Goal: Task Accomplishment & Management: Manage account settings

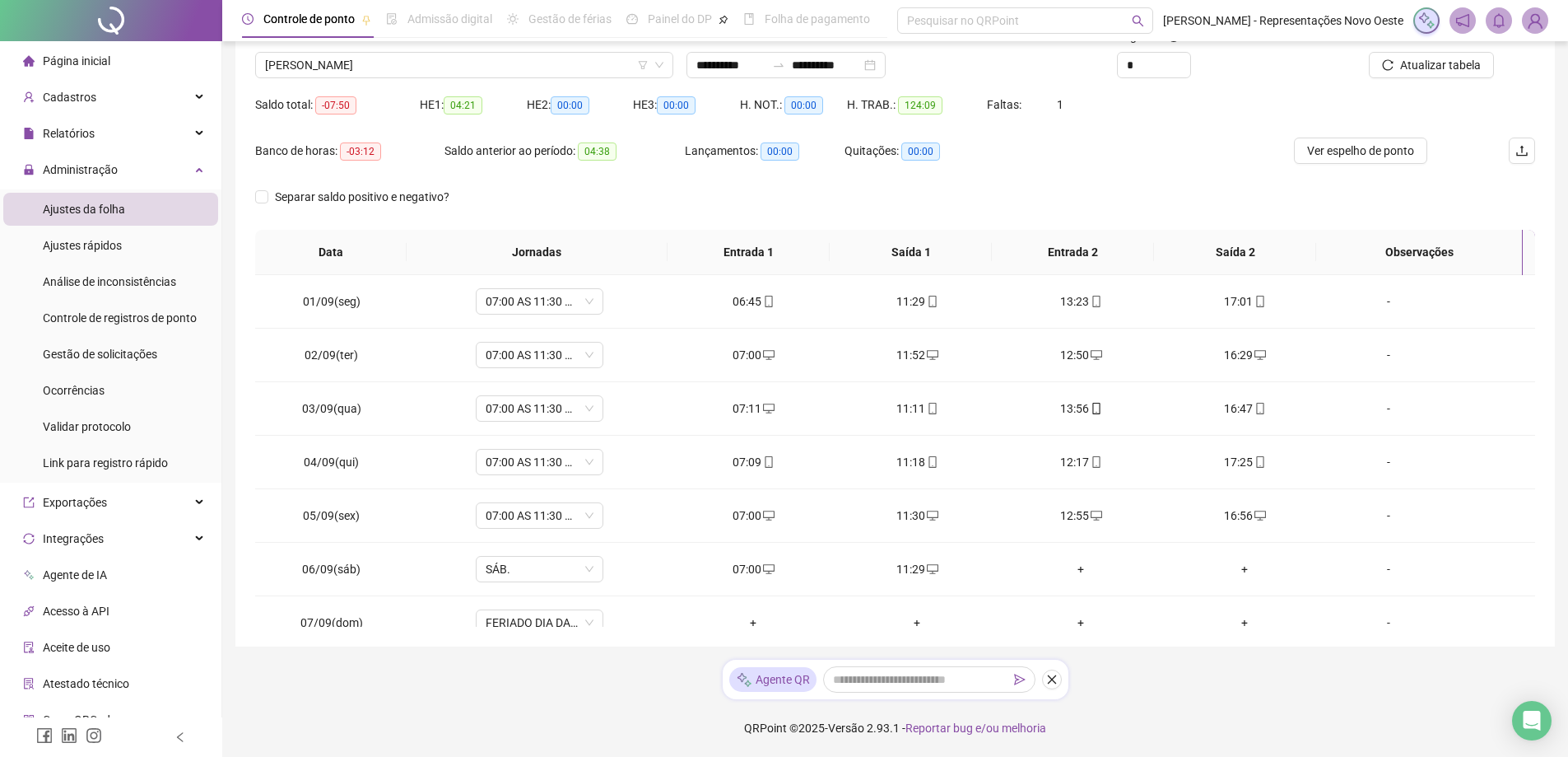
scroll to position [719, 0]
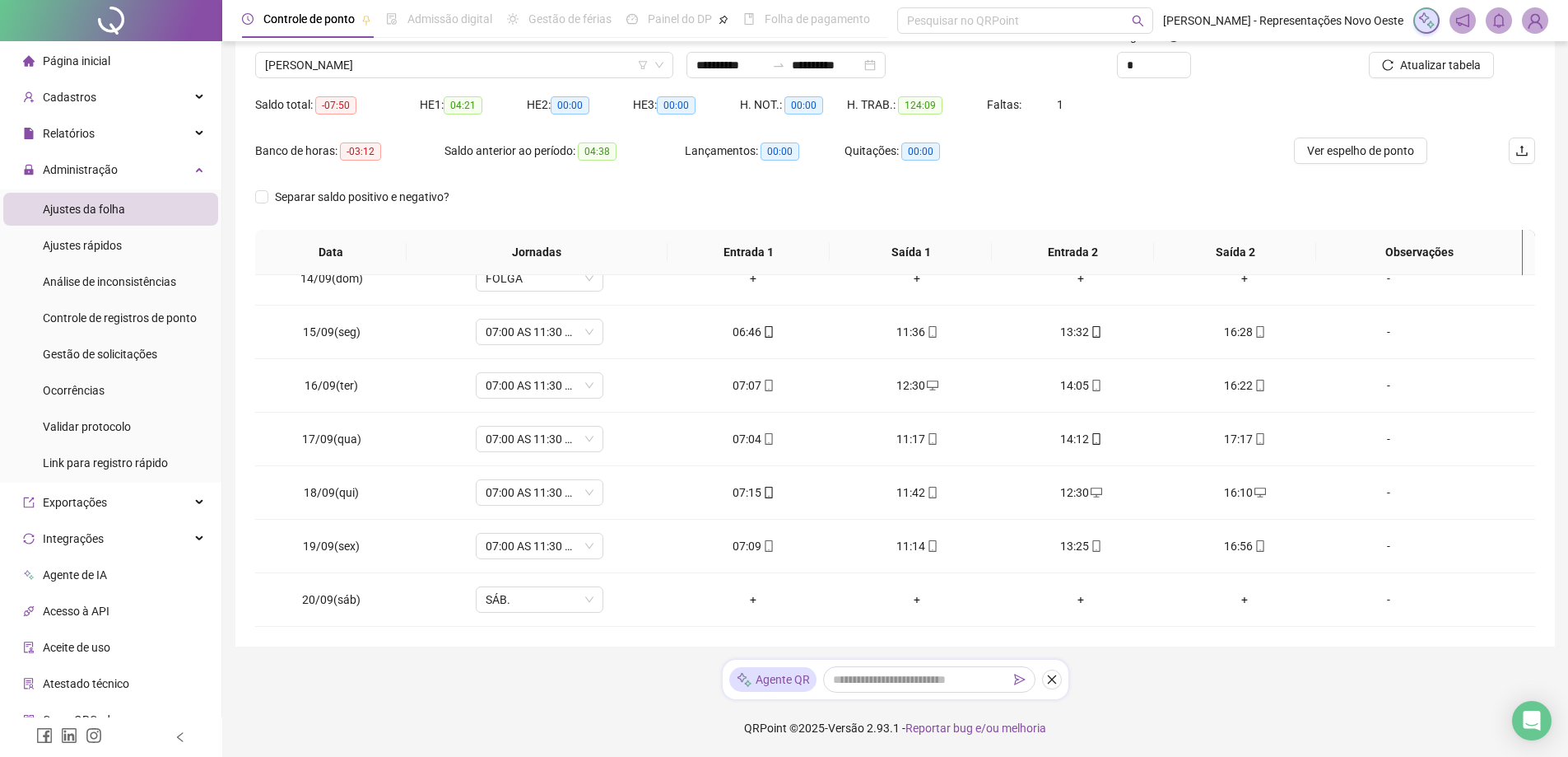
click at [616, 51] on div "Nome do colaborador" at bounding box center [464, 39] width 418 height 25
click at [580, 71] on span "[PERSON_NAME]" at bounding box center [464, 65] width 398 height 25
click at [125, 323] on span "Controle de registros de ponto" at bounding box center [120, 318] width 154 height 13
click at [126, 340] on div "Gestão de solicitações" at bounding box center [99, 354] width 114 height 33
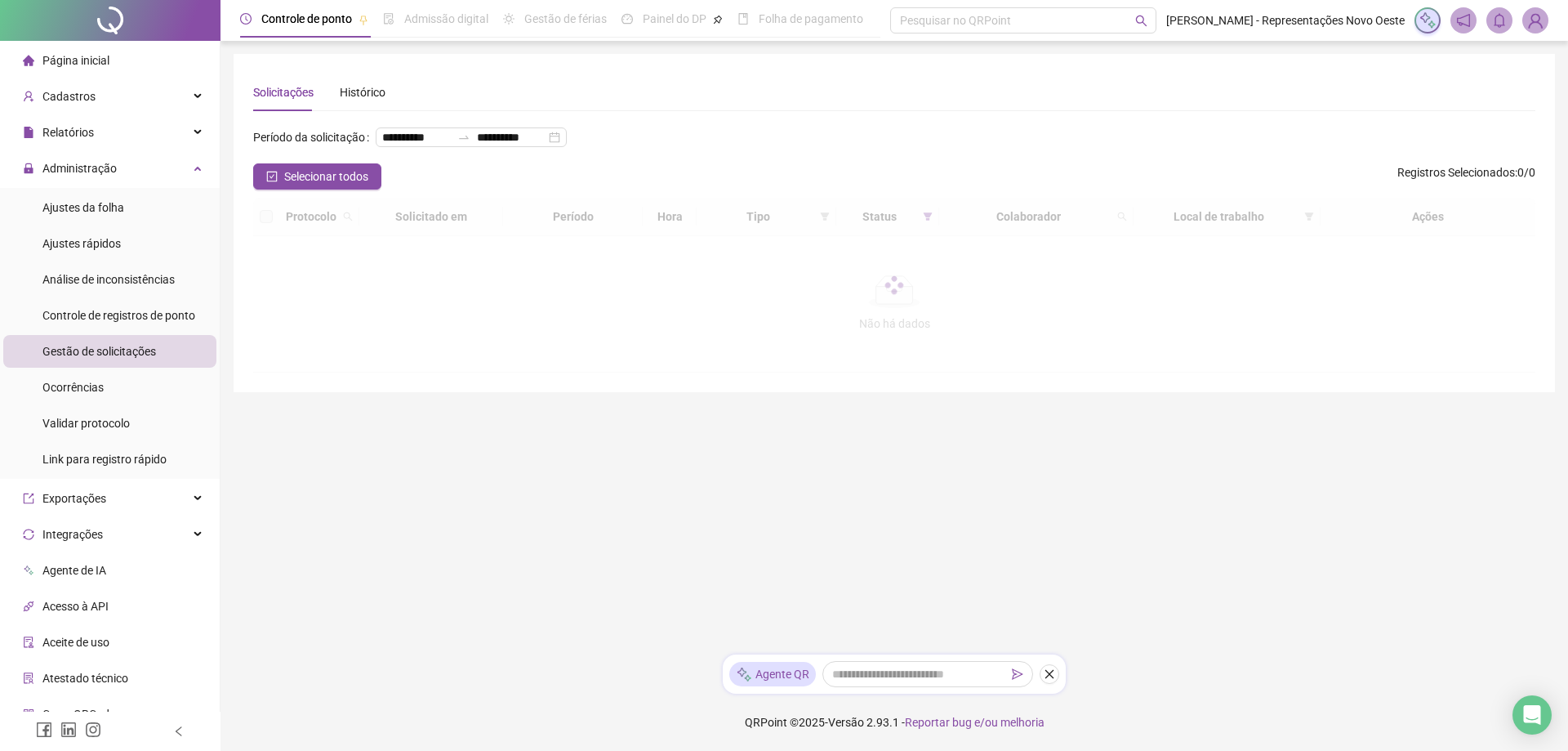
click at [109, 355] on span "Gestão de solicitações" at bounding box center [99, 351] width 113 height 13
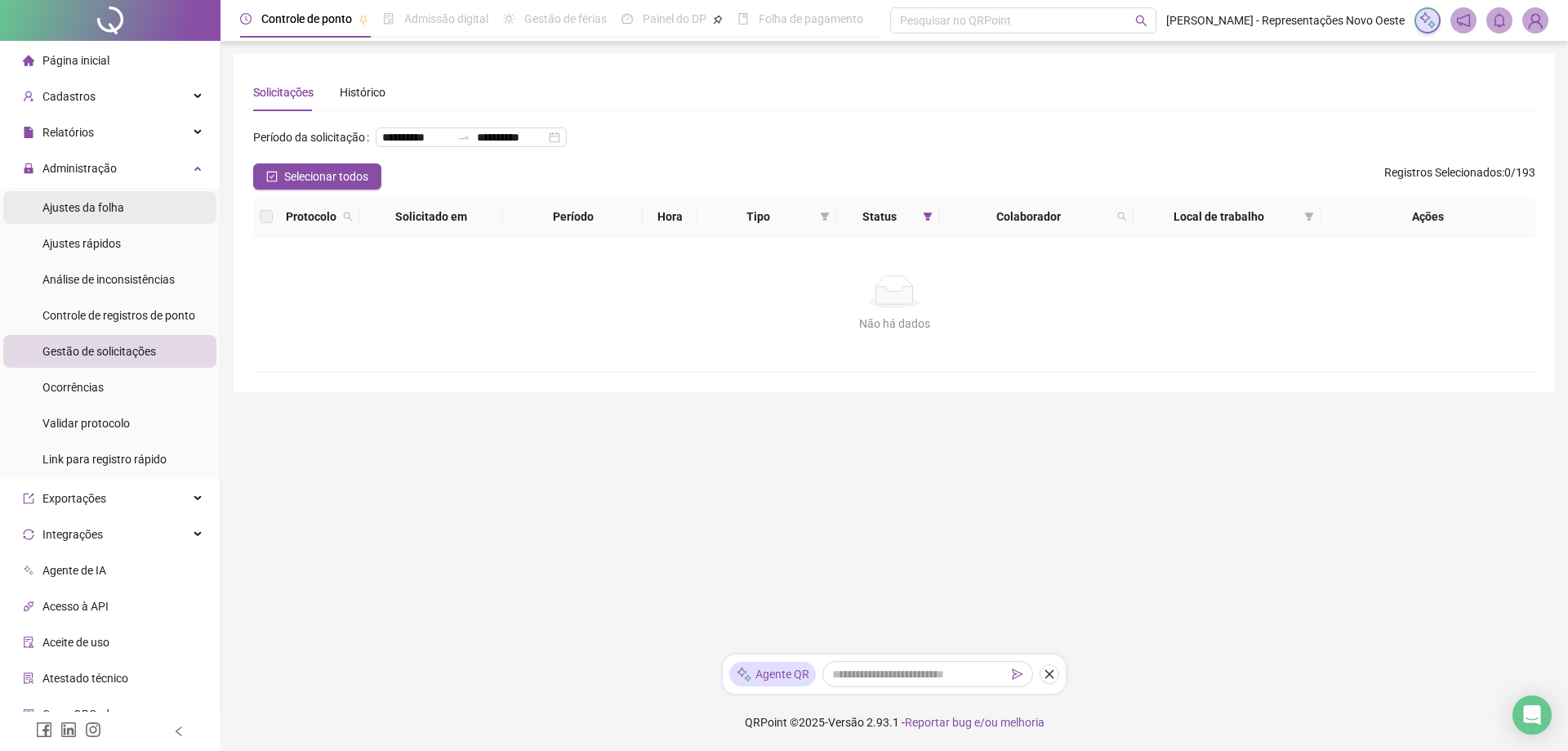
click at [122, 209] on span "Ajustes da folha" at bounding box center [83, 207] width 82 height 13
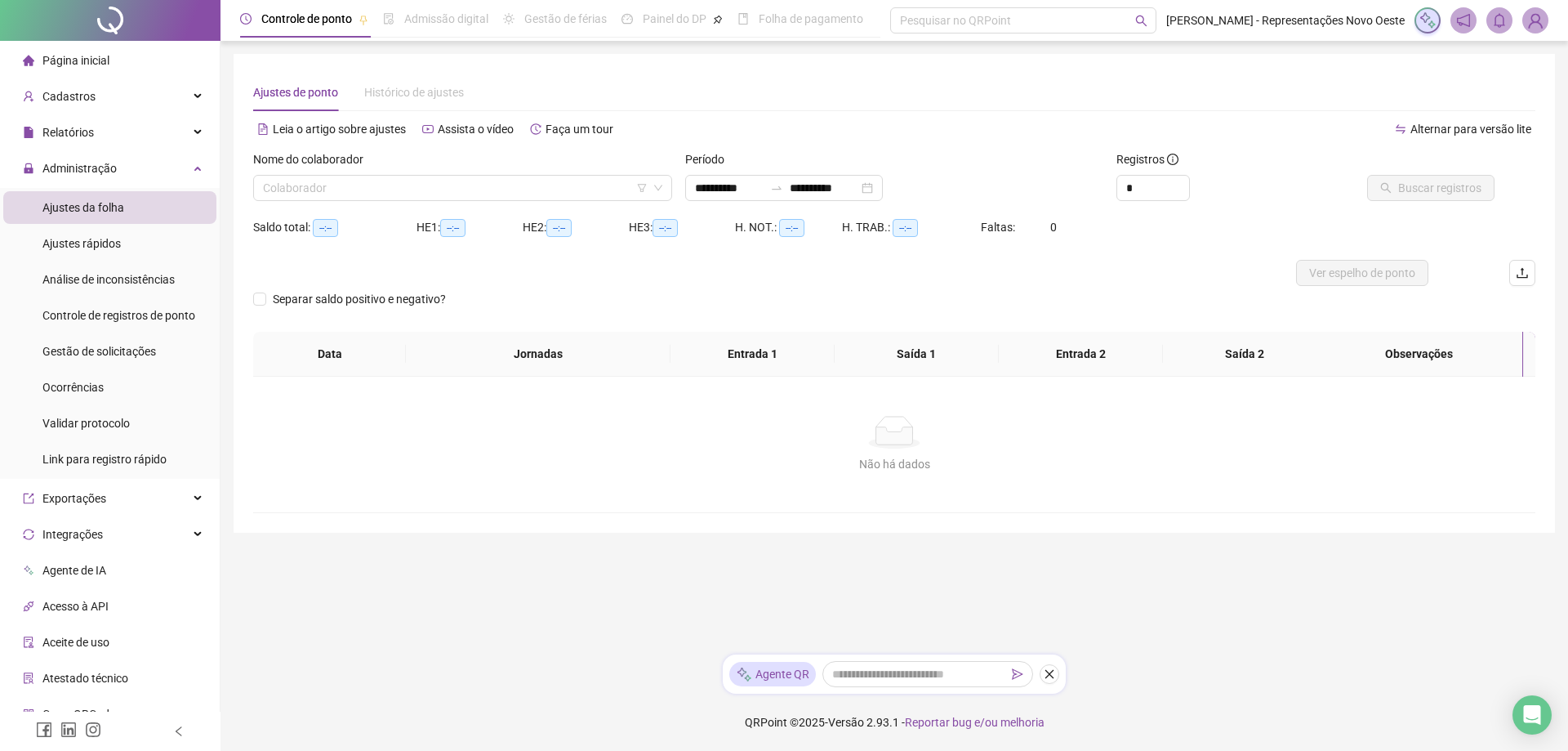
type input "**********"
click at [79, 63] on span "Página inicial" at bounding box center [76, 61] width 67 height 13
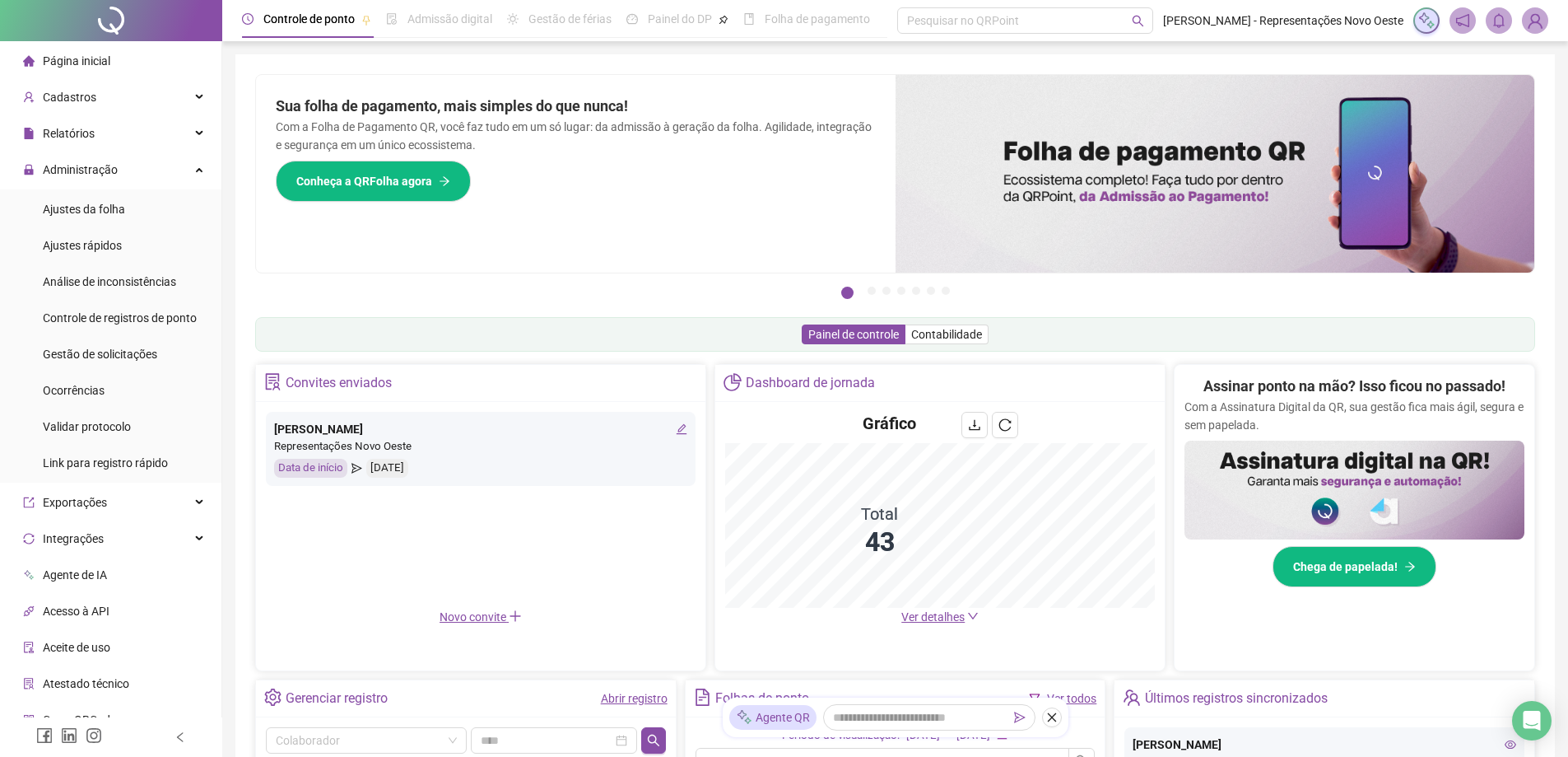
click at [951, 615] on span "Ver detalhes" at bounding box center [932, 616] width 63 height 13
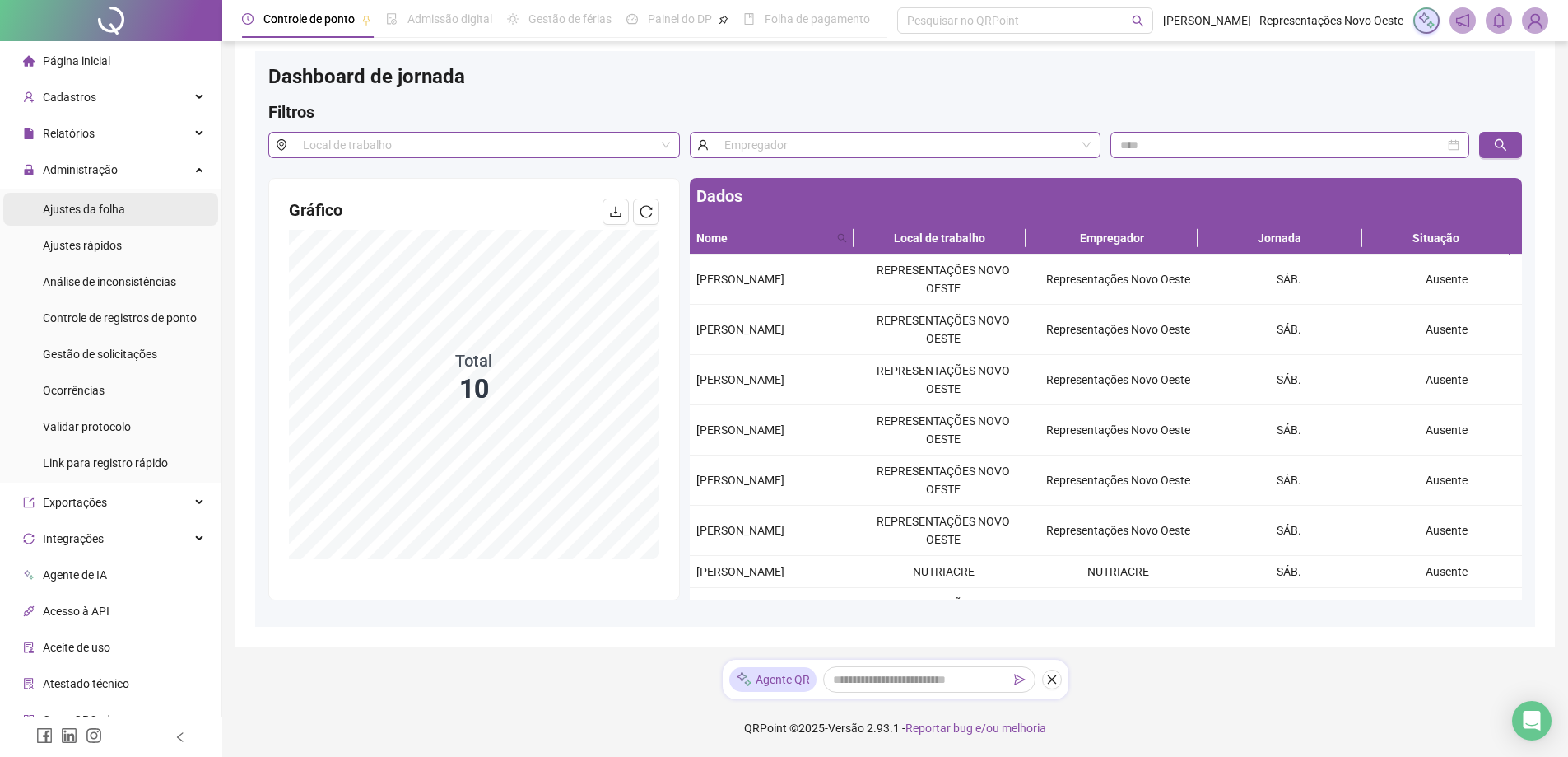
click at [103, 203] on span "Ajustes da folha" at bounding box center [84, 209] width 82 height 13
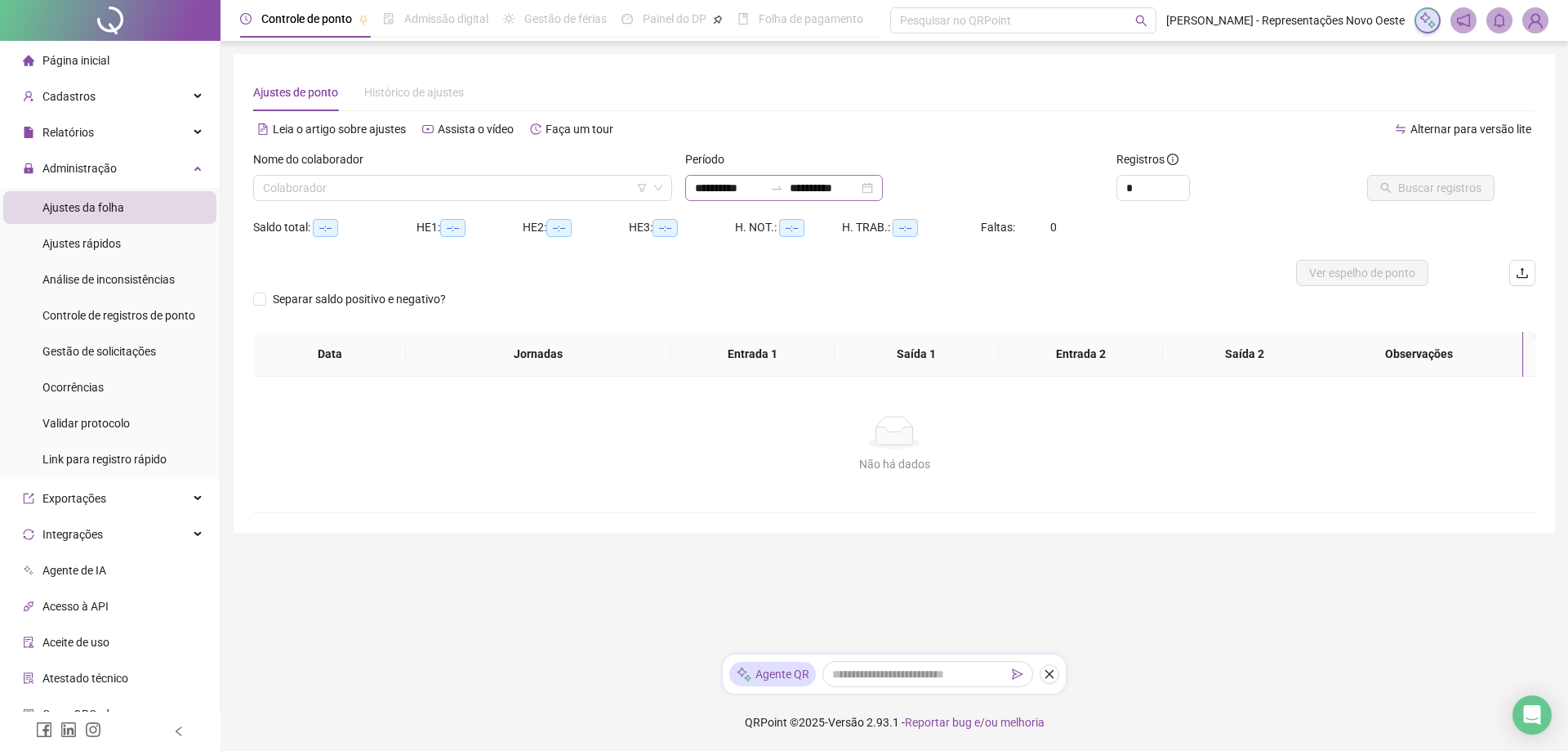
click at [782, 188] on icon "swap-right" at bounding box center [776, 188] width 10 height 4
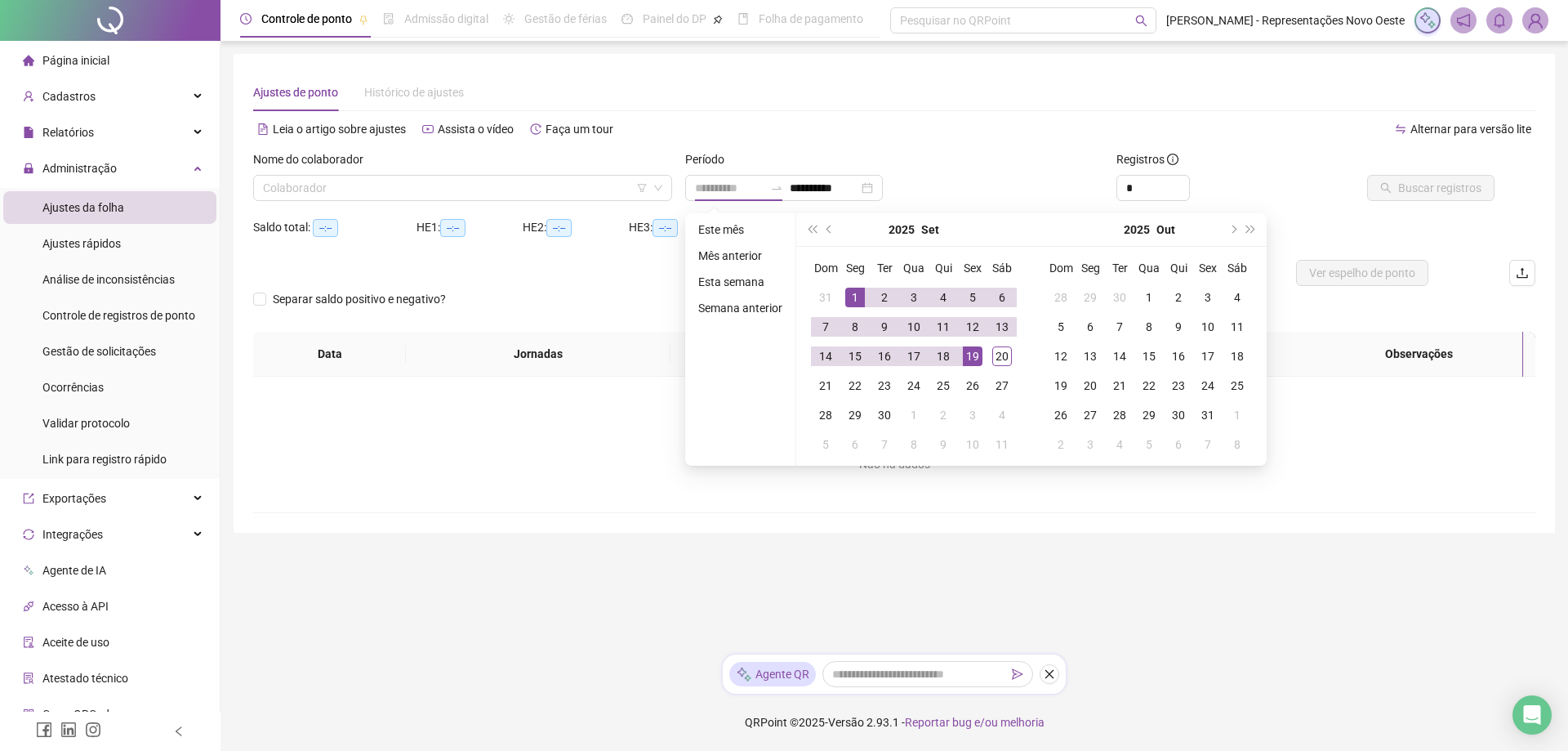
click at [853, 291] on div "1" at bounding box center [855, 297] width 20 height 20
type input "**********"
click at [1006, 358] on div "20" at bounding box center [1002, 356] width 20 height 20
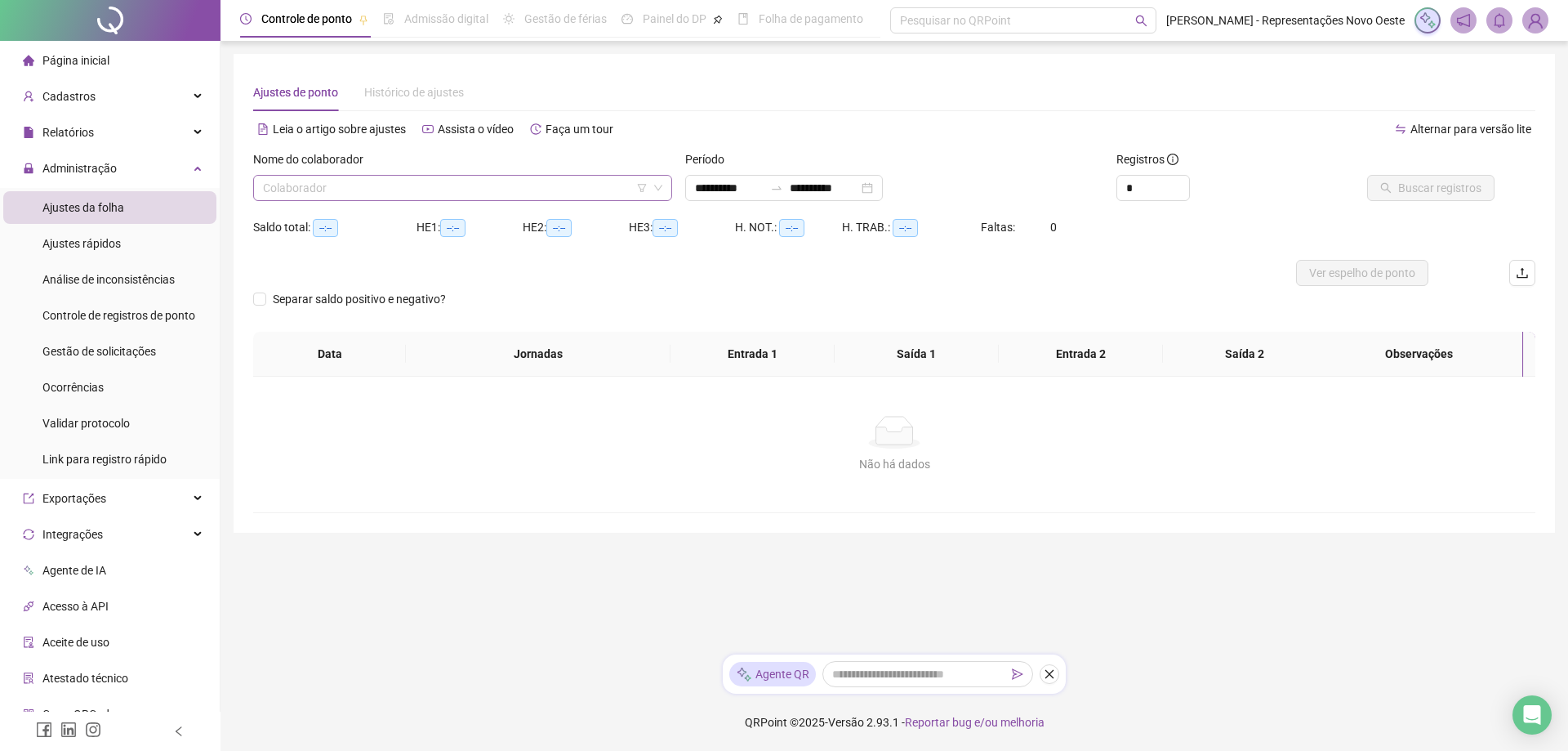
click at [351, 190] on input "search" at bounding box center [455, 188] width 385 height 24
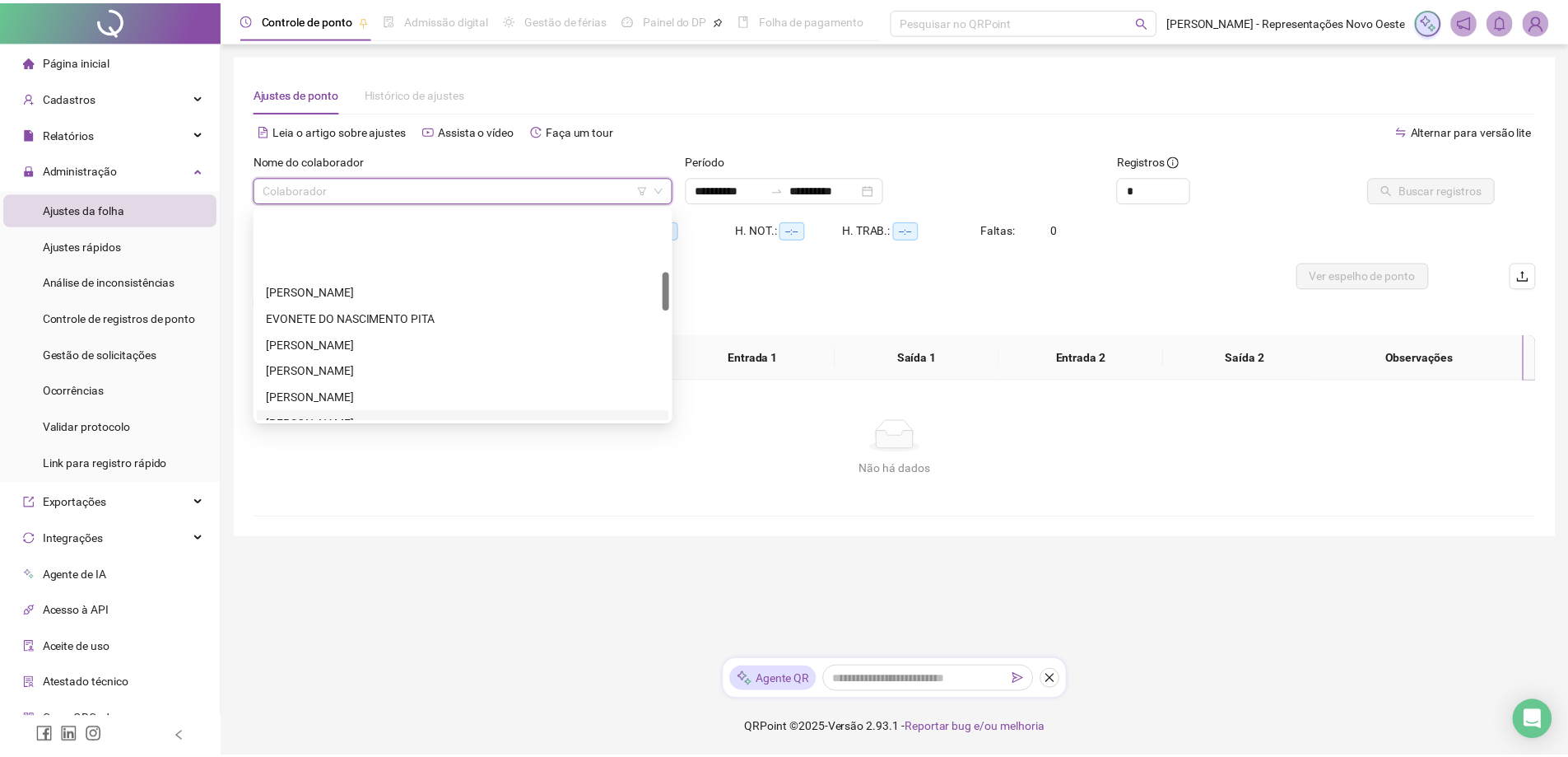
scroll to position [412, 0]
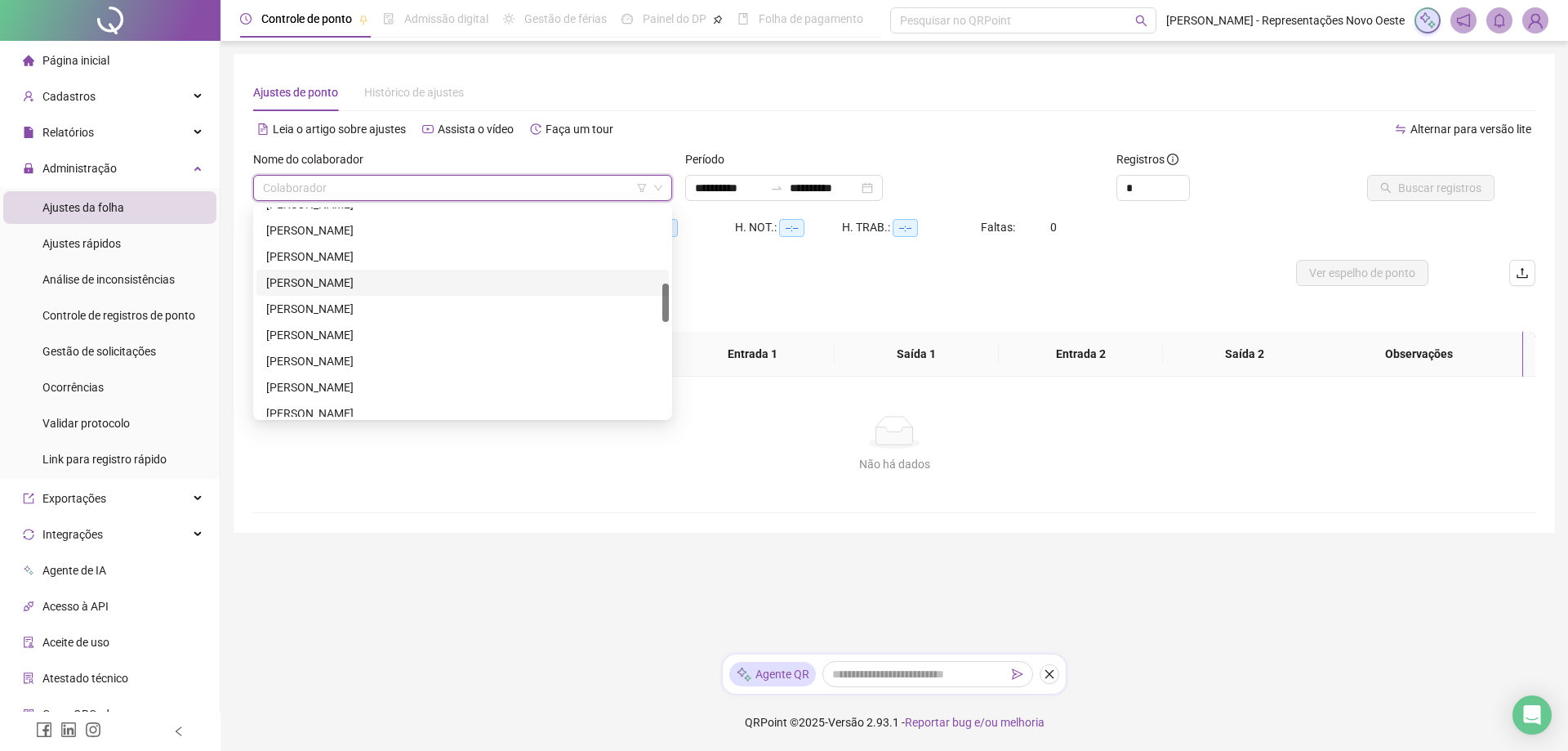
click at [363, 274] on div "[PERSON_NAME]" at bounding box center [463, 283] width 393 height 18
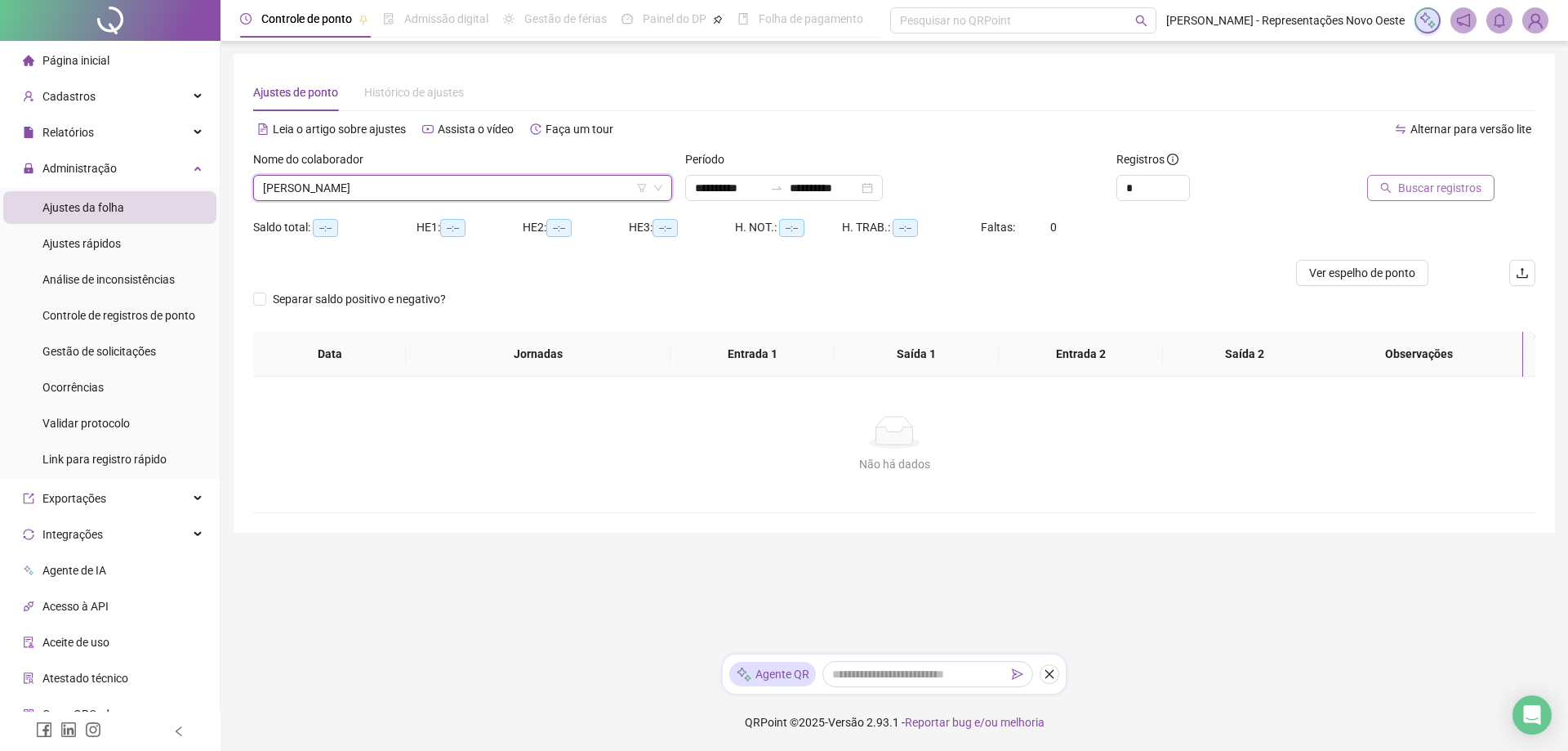
click at [1442, 185] on span "Buscar registros" at bounding box center [1440, 188] width 83 height 18
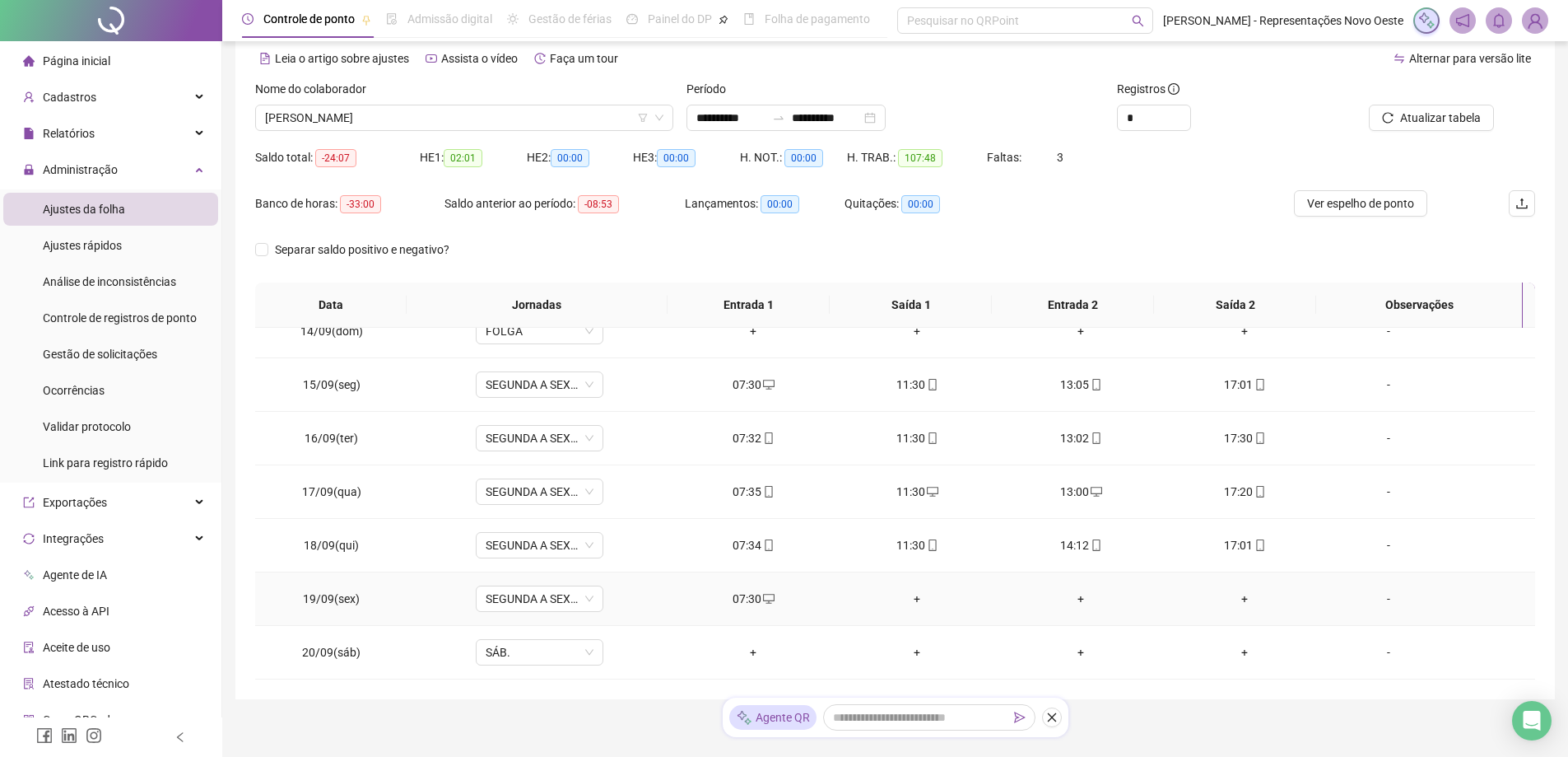
scroll to position [124, 0]
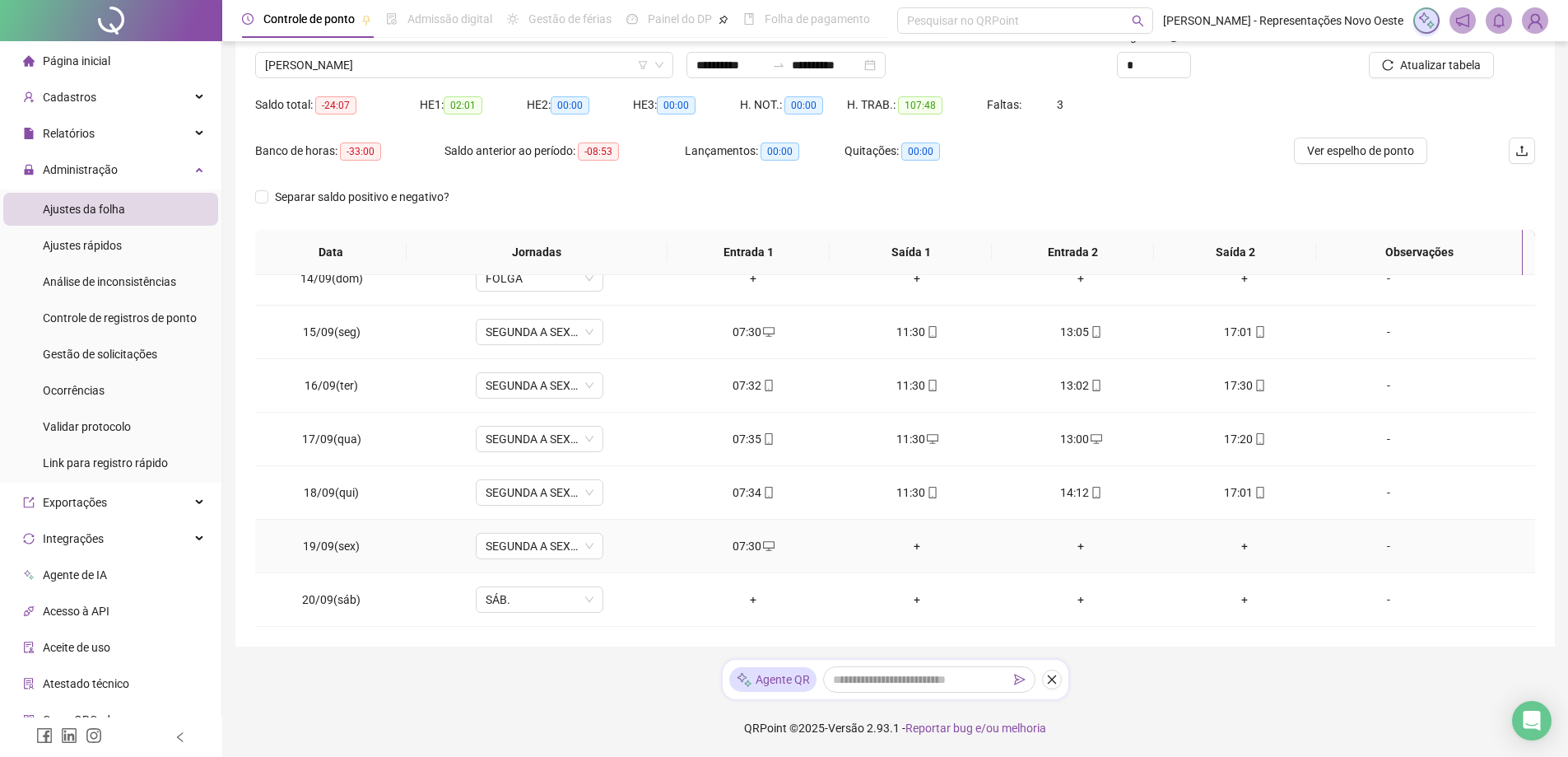
click at [900, 545] on div "+" at bounding box center [917, 546] width 138 height 18
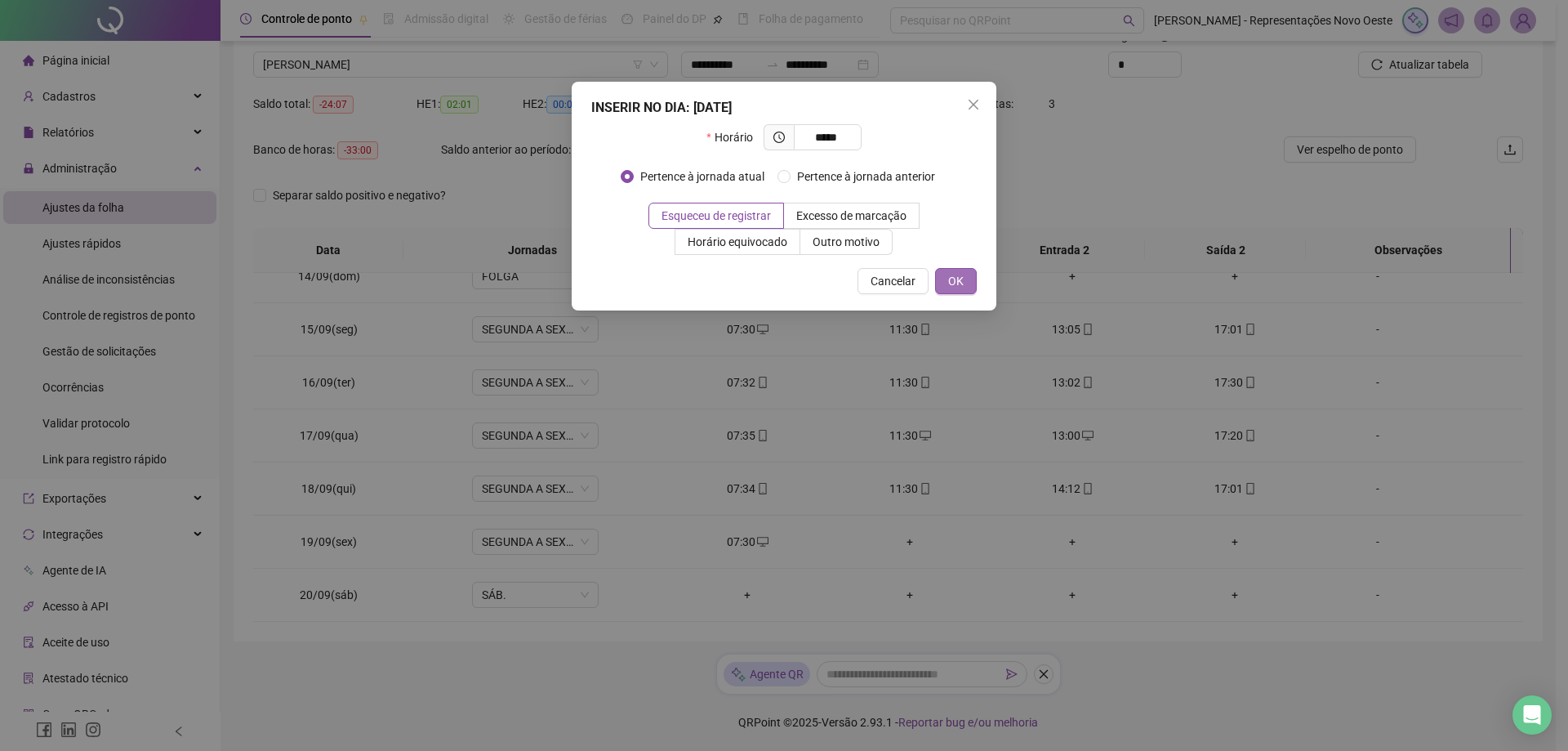
type input "*****"
click at [965, 276] on button "OK" at bounding box center [956, 281] width 42 height 26
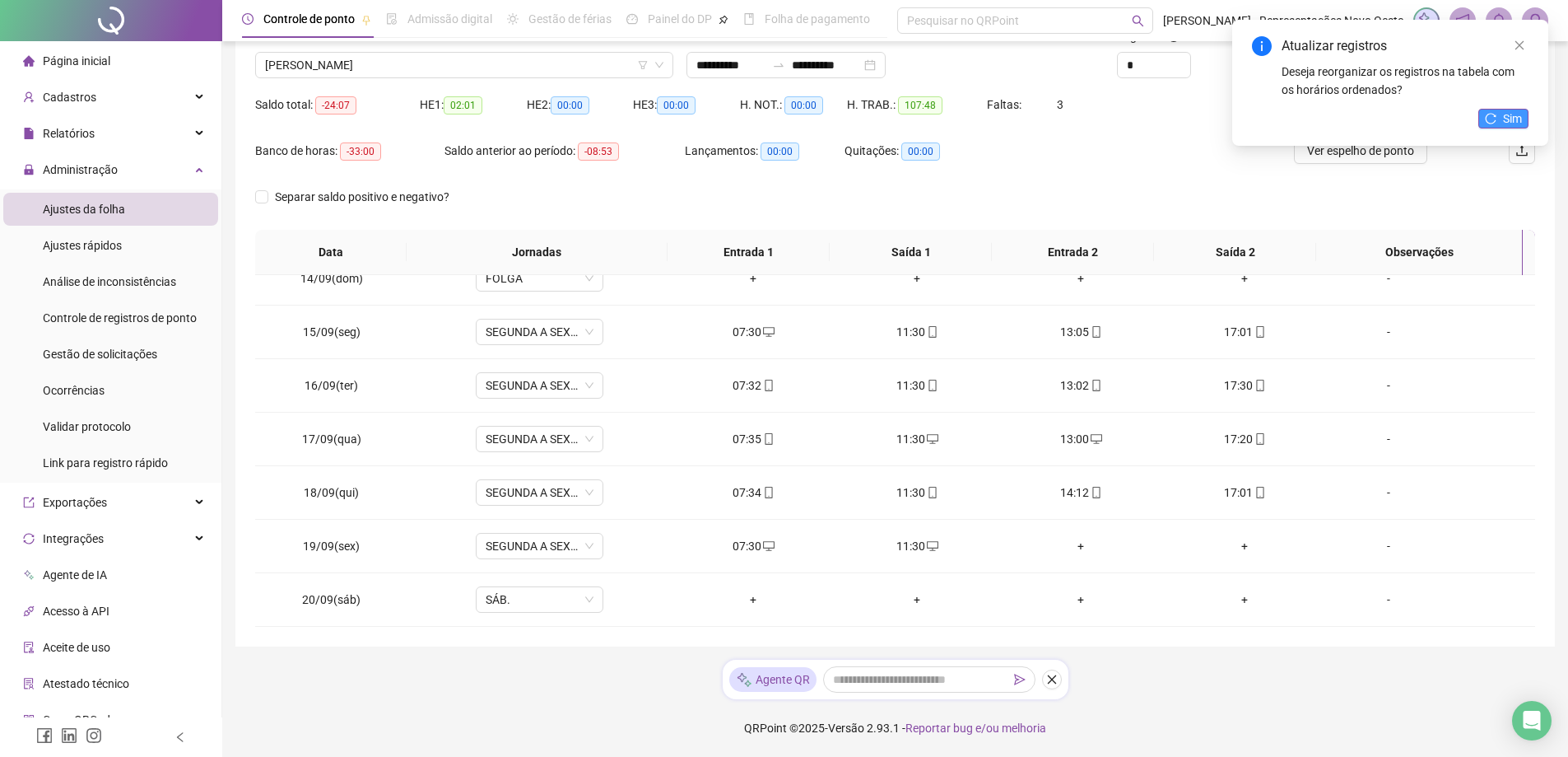
click at [1506, 121] on span "Sim" at bounding box center [1511, 119] width 19 height 18
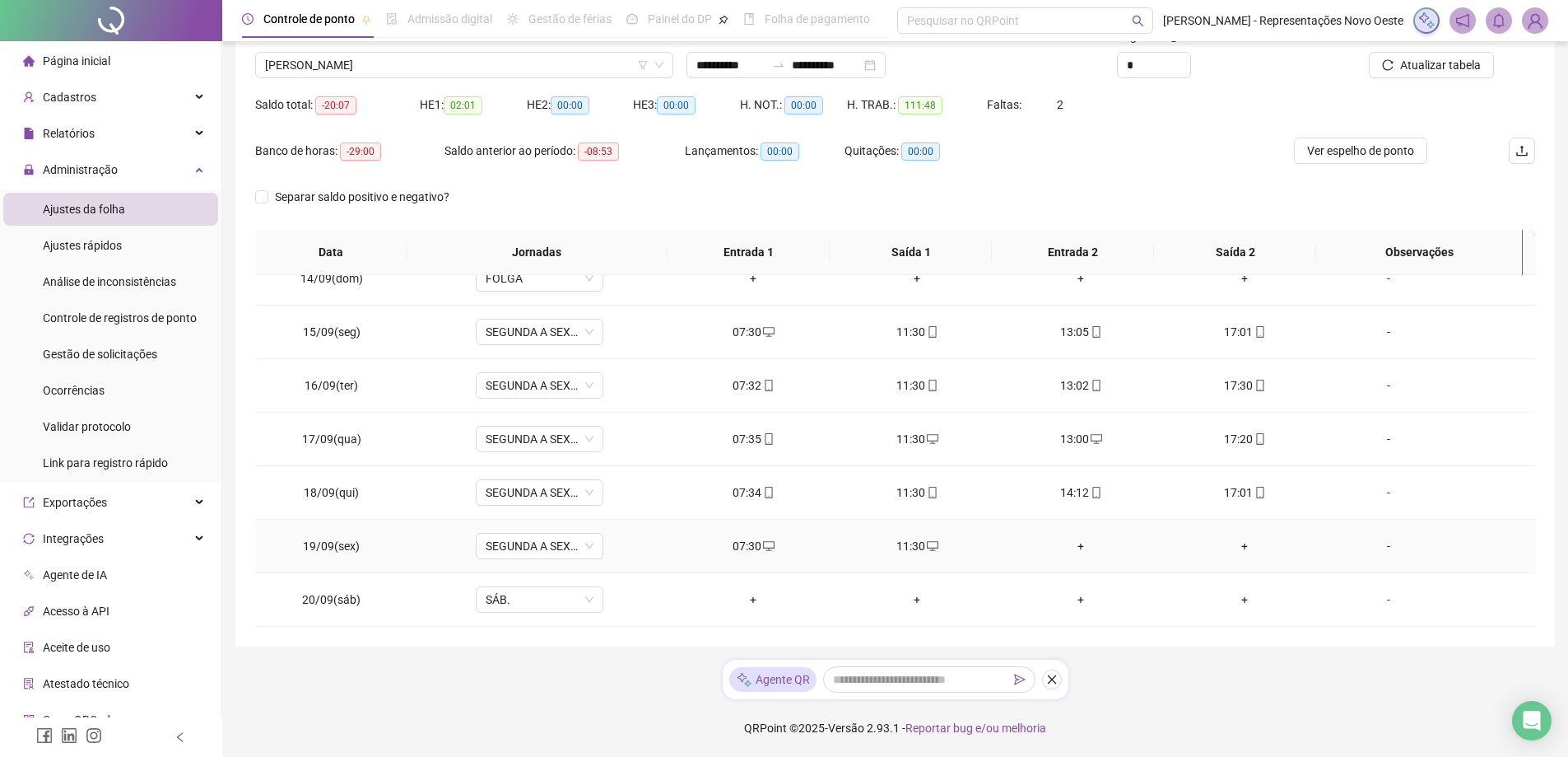
click at [1075, 545] on div "+" at bounding box center [1081, 546] width 138 height 18
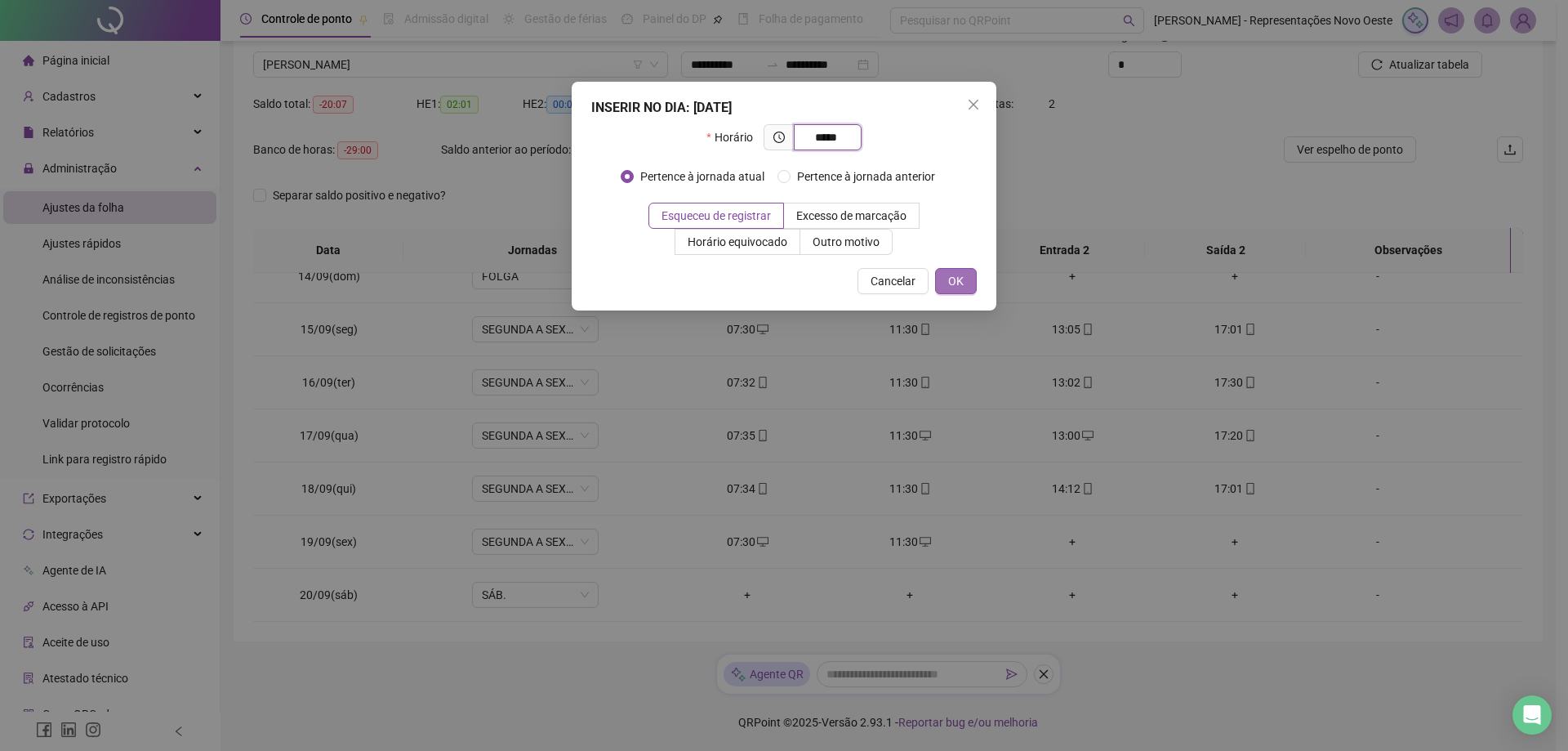
type input "*****"
click at [952, 270] on button "OK" at bounding box center [956, 281] width 42 height 26
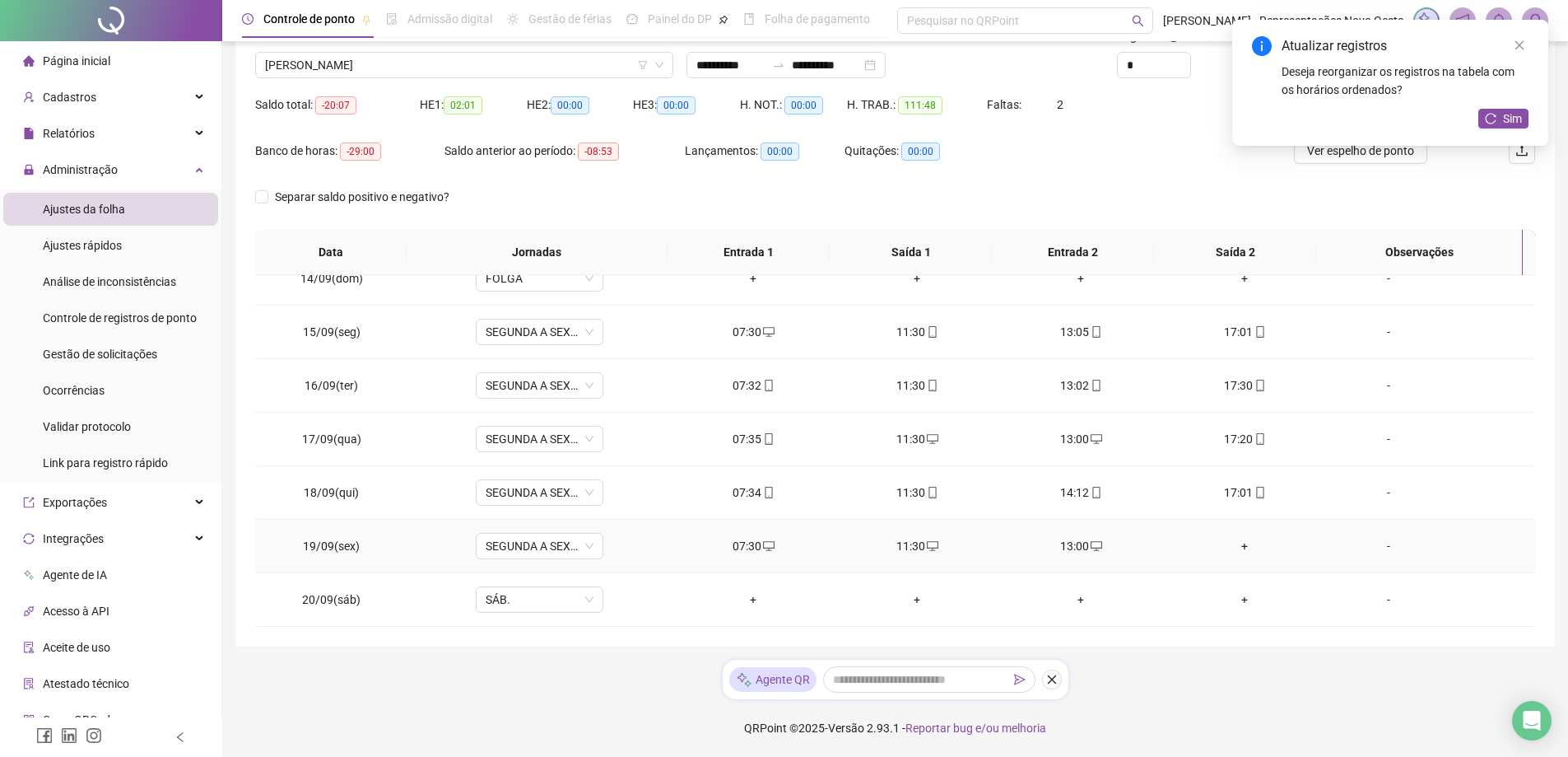
click at [1236, 542] on div "+" at bounding box center [1244, 546] width 138 height 18
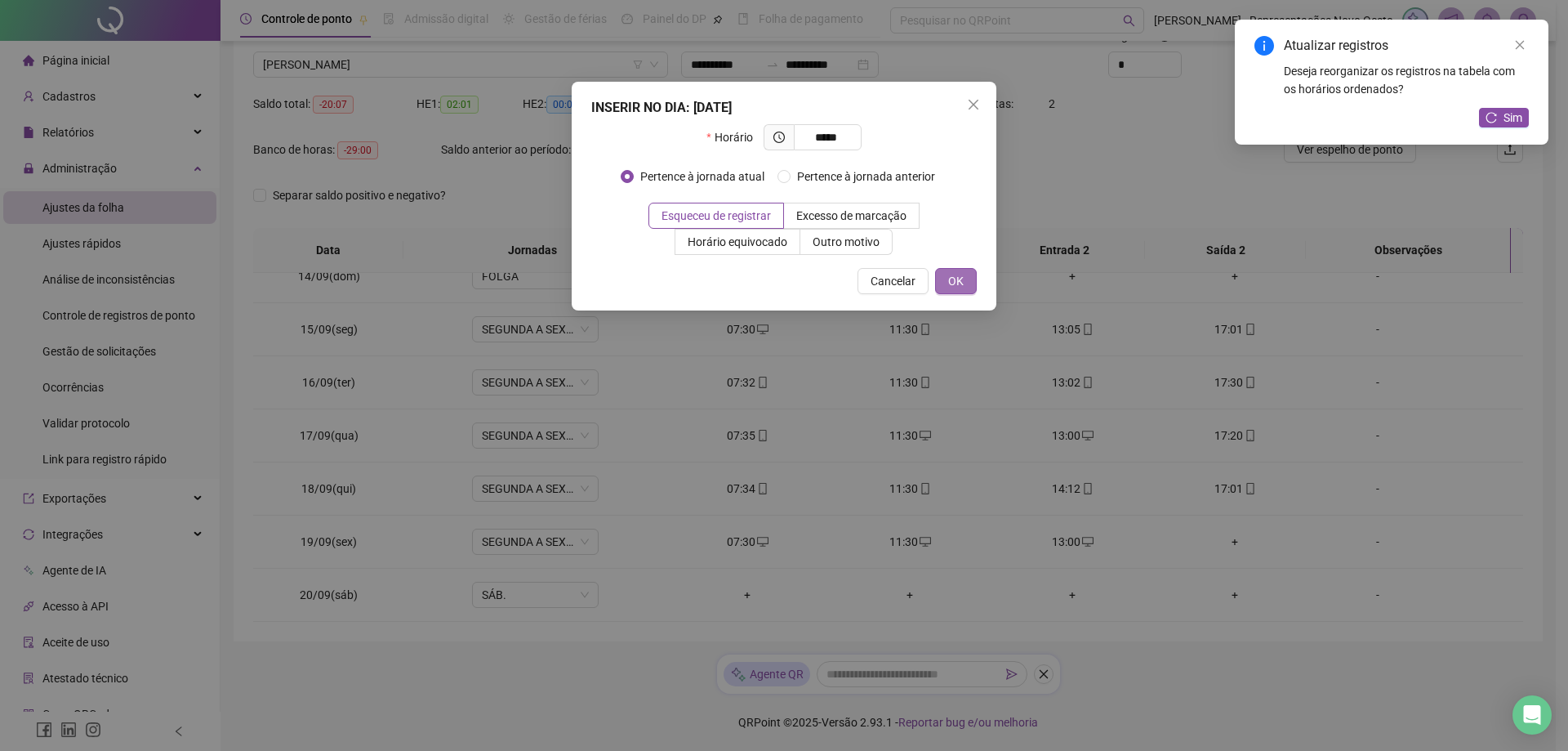
type input "*****"
click at [962, 285] on span "OK" at bounding box center [956, 281] width 15 height 18
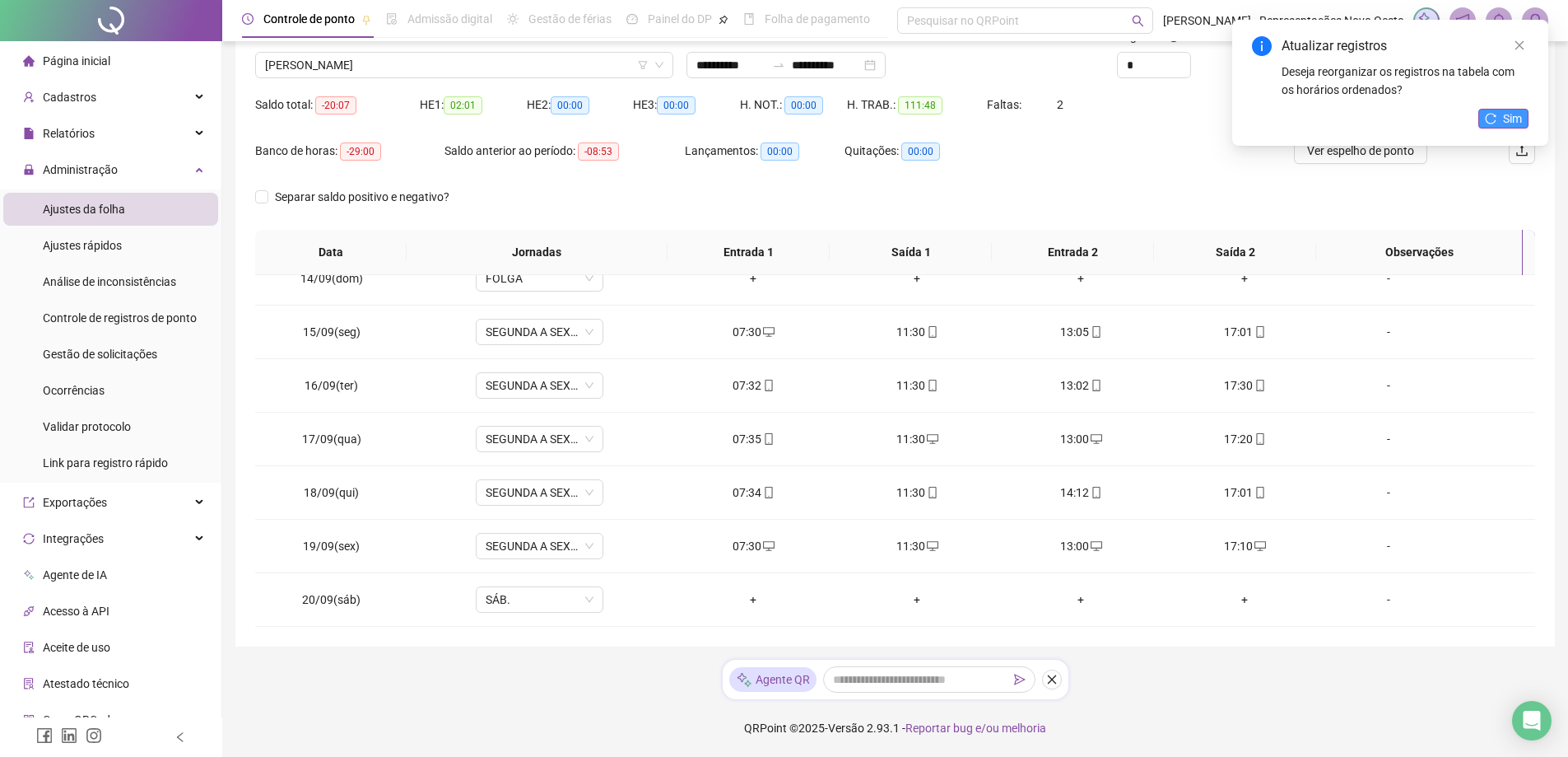
click at [1524, 110] on button "Sim" at bounding box center [1502, 119] width 50 height 20
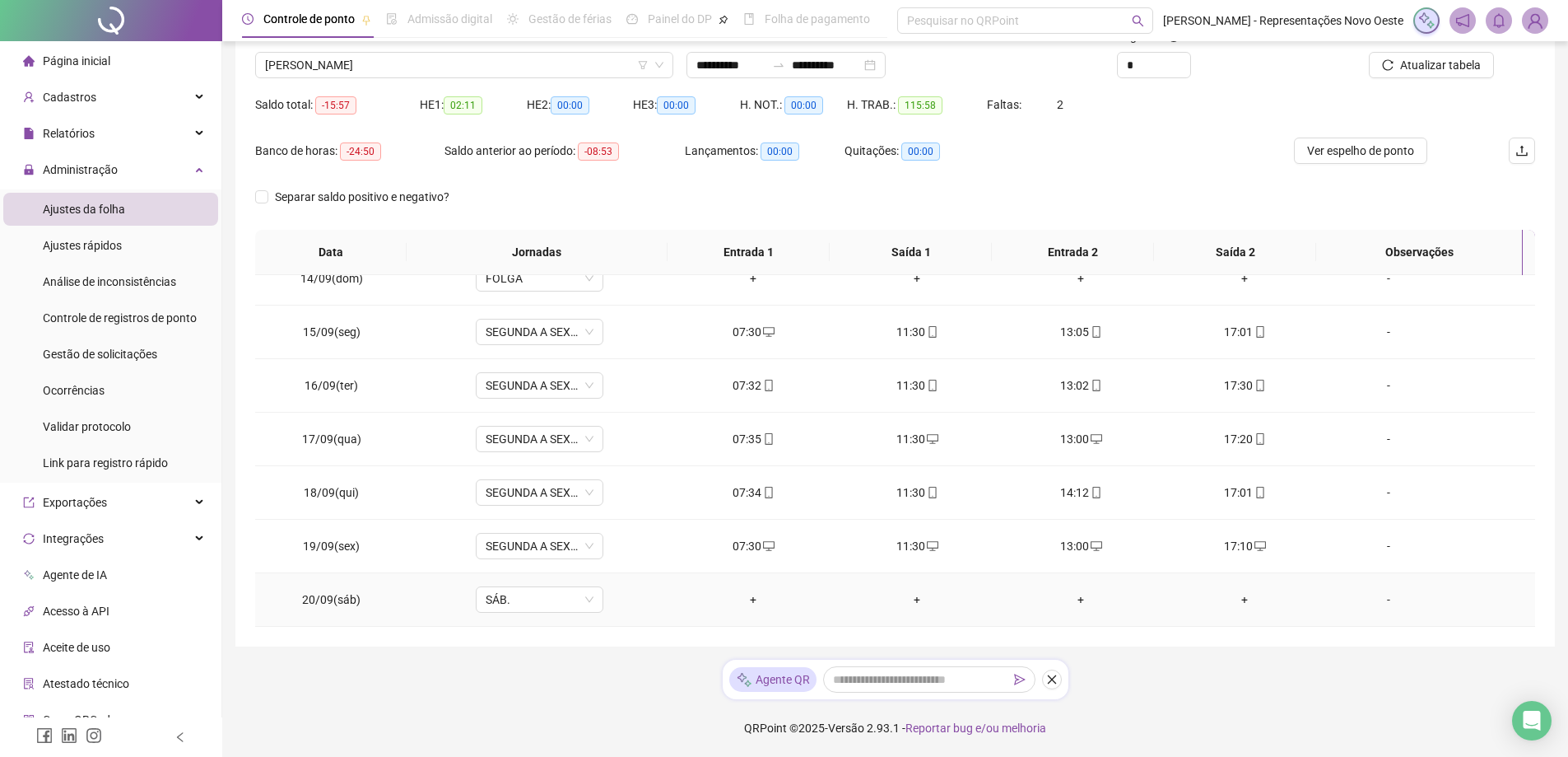
click at [747, 590] on div "+" at bounding box center [753, 599] width 138 height 18
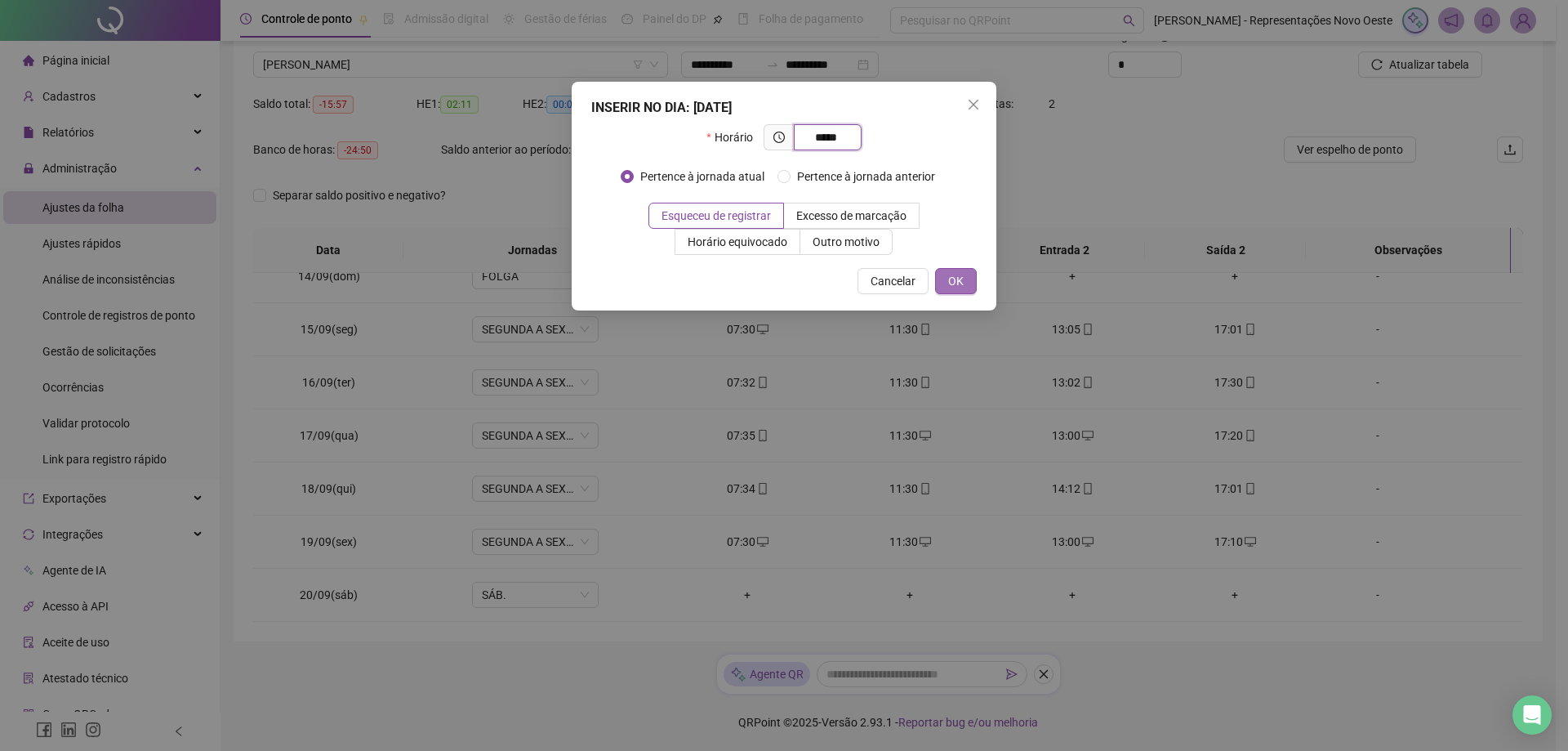
type input "*****"
click at [956, 273] on span "OK" at bounding box center [956, 281] width 15 height 18
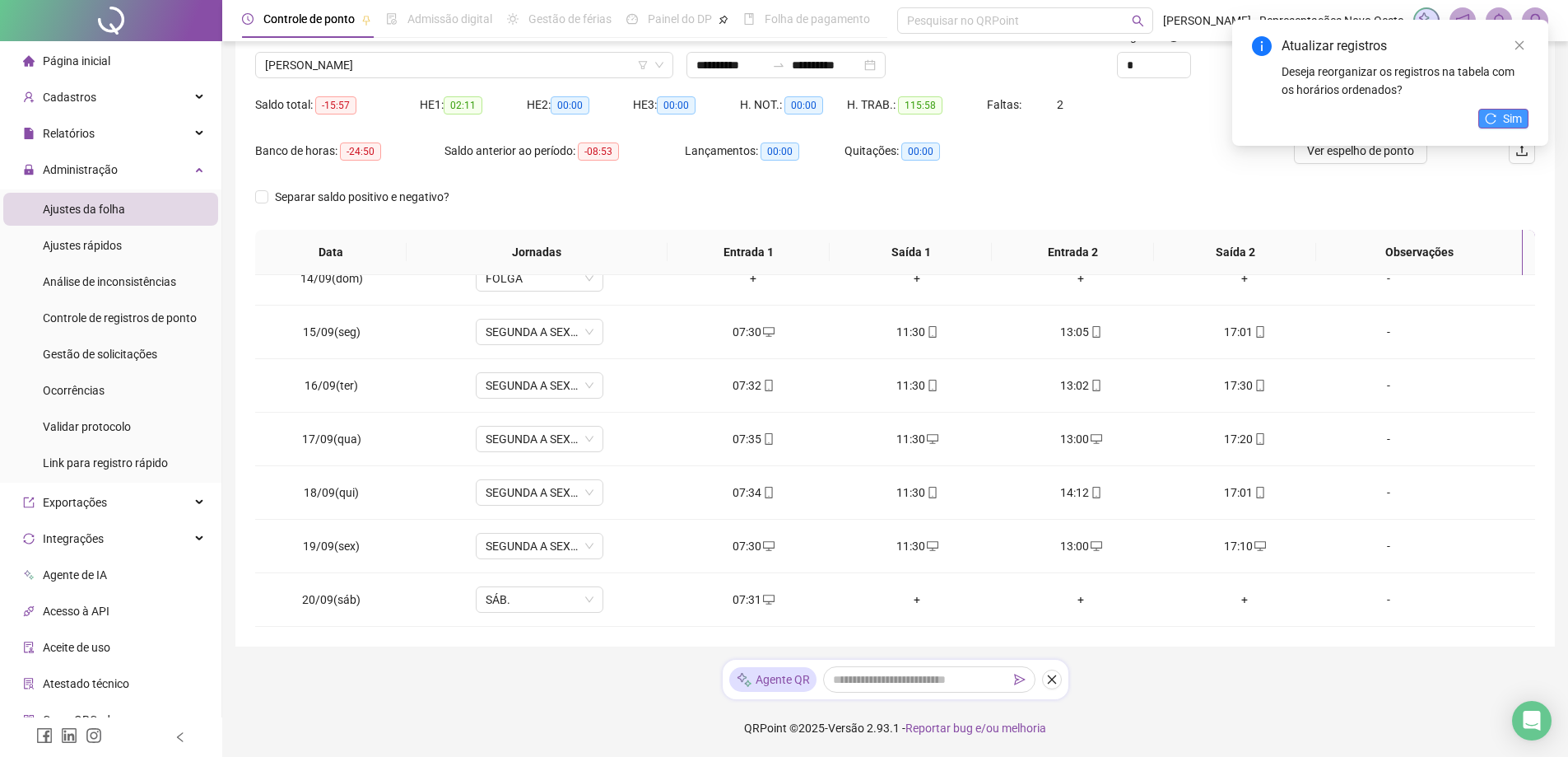
click at [1497, 113] on button "Sim" at bounding box center [1502, 119] width 50 height 20
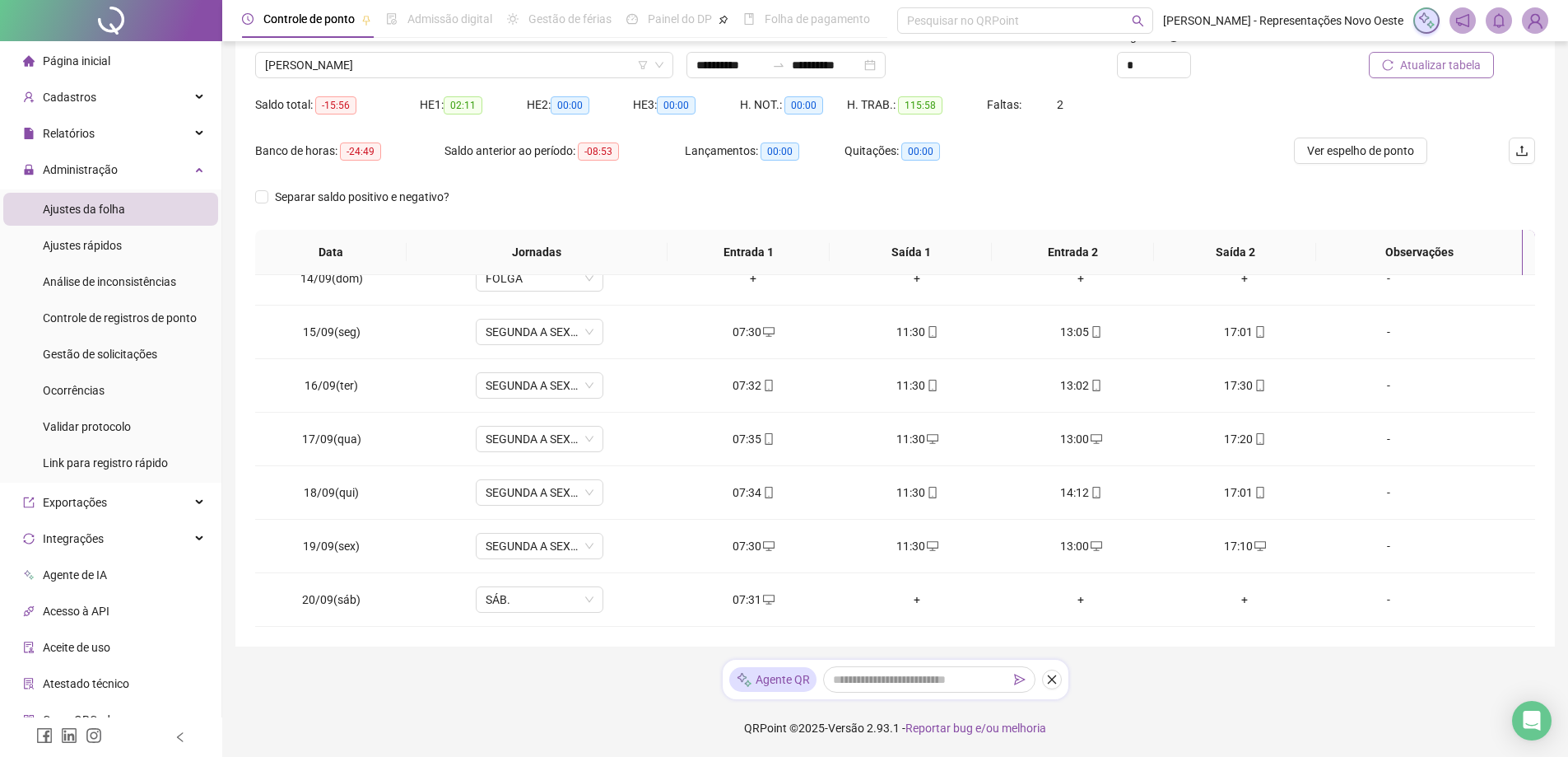
click at [1449, 63] on span "Atualizar tabela" at bounding box center [1440, 65] width 80 height 18
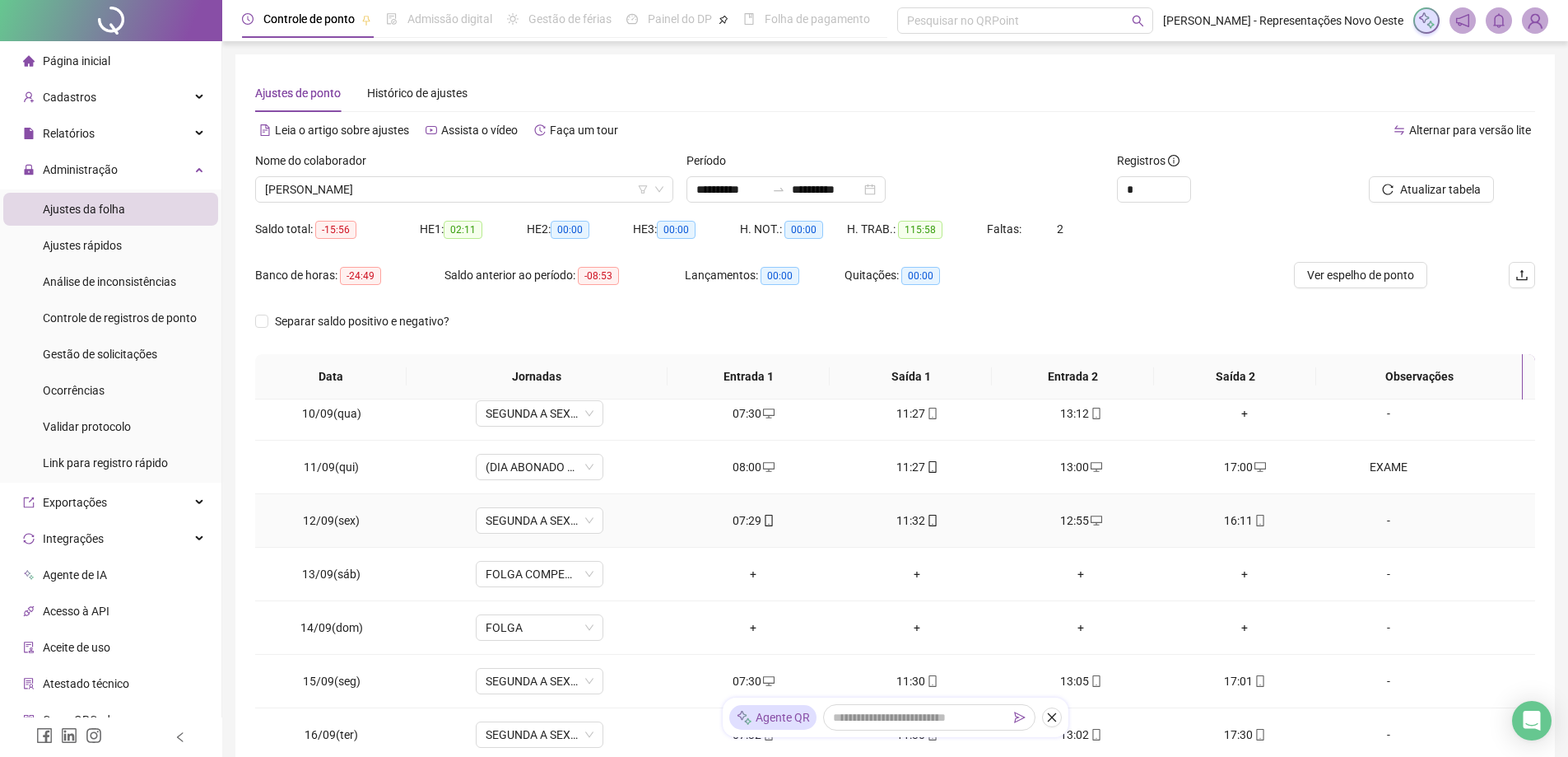
scroll to position [719, 0]
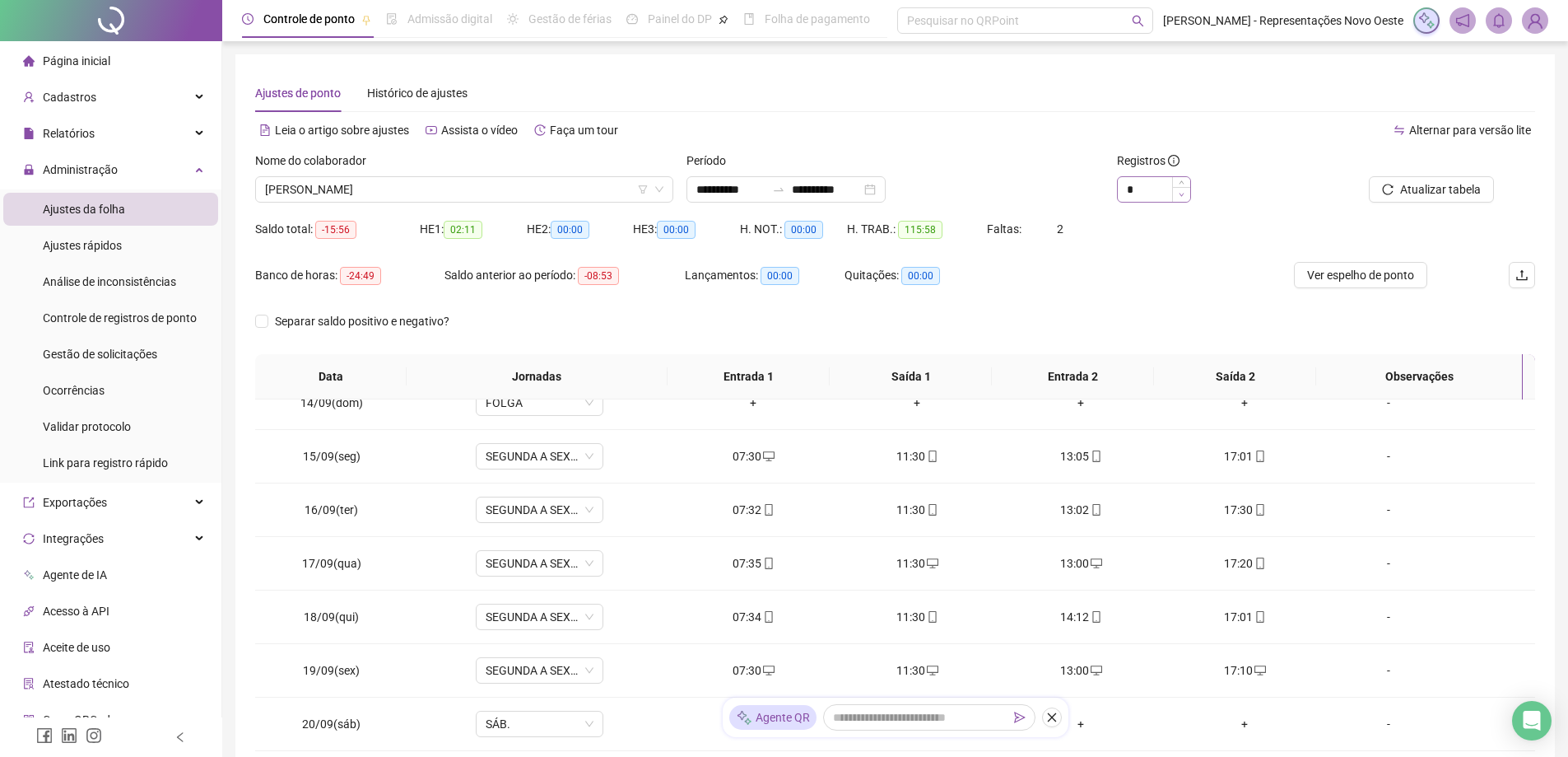
click at [1178, 188] on span "Decrease Value" at bounding box center [1181, 195] width 18 height 15
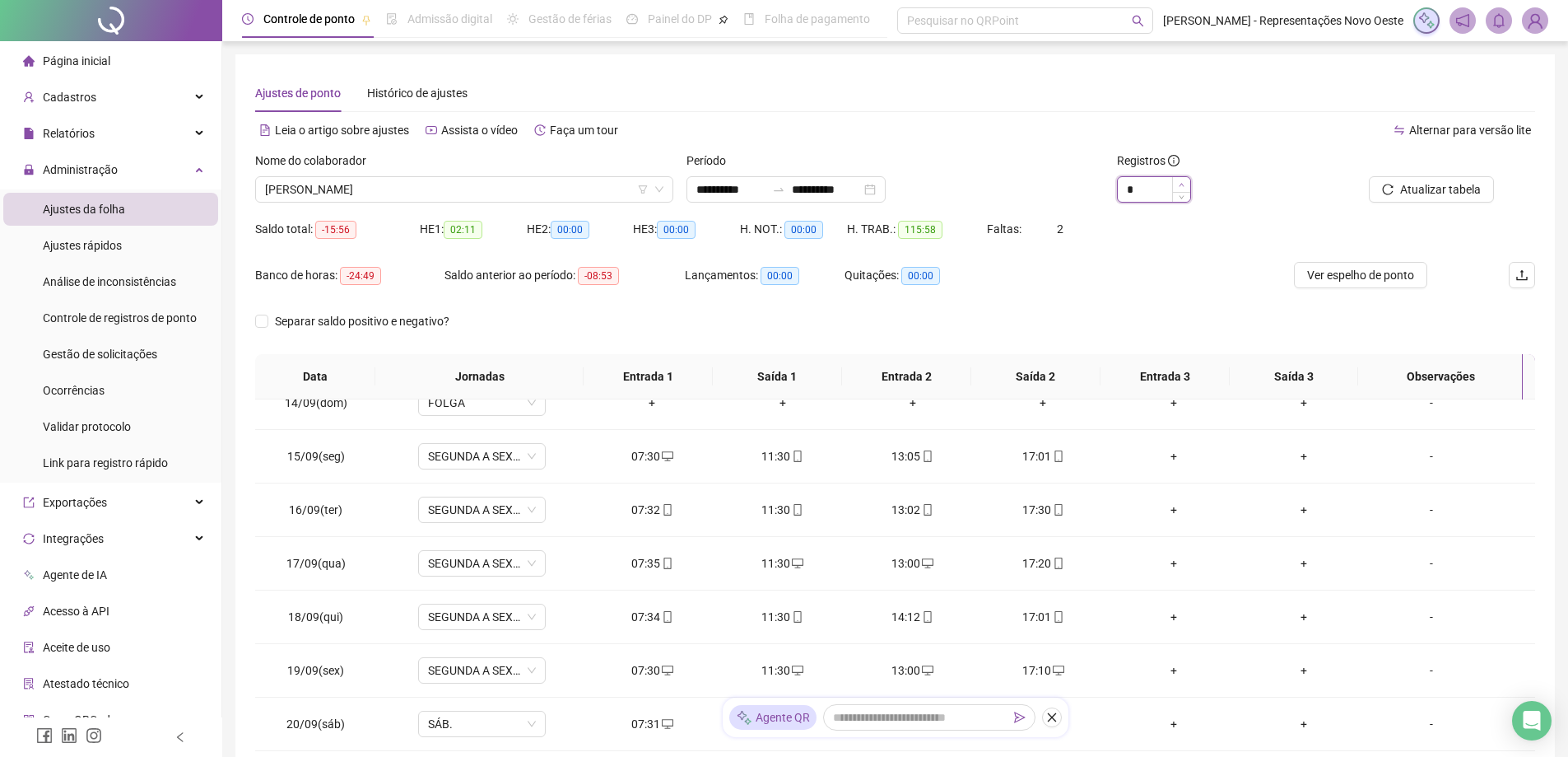
click at [1181, 184] on icon "up" at bounding box center [1181, 184] width 5 height 5
click at [1177, 193] on span "Decrease Value" at bounding box center [1181, 195] width 18 height 15
type input "*"
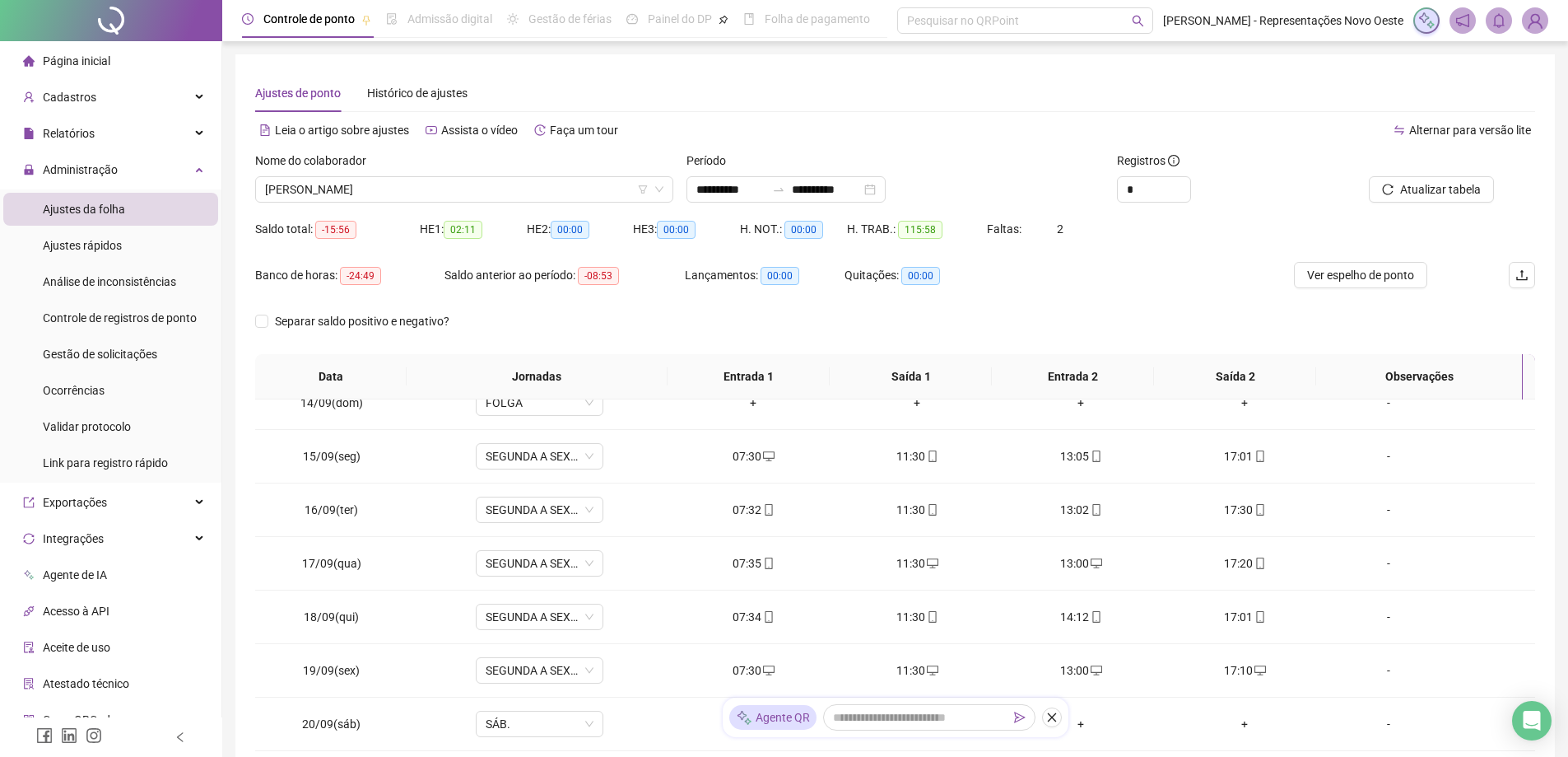
click at [473, 175] on div "Nome do colaborador" at bounding box center [464, 163] width 418 height 25
click at [473, 181] on span "[PERSON_NAME]" at bounding box center [464, 189] width 398 height 25
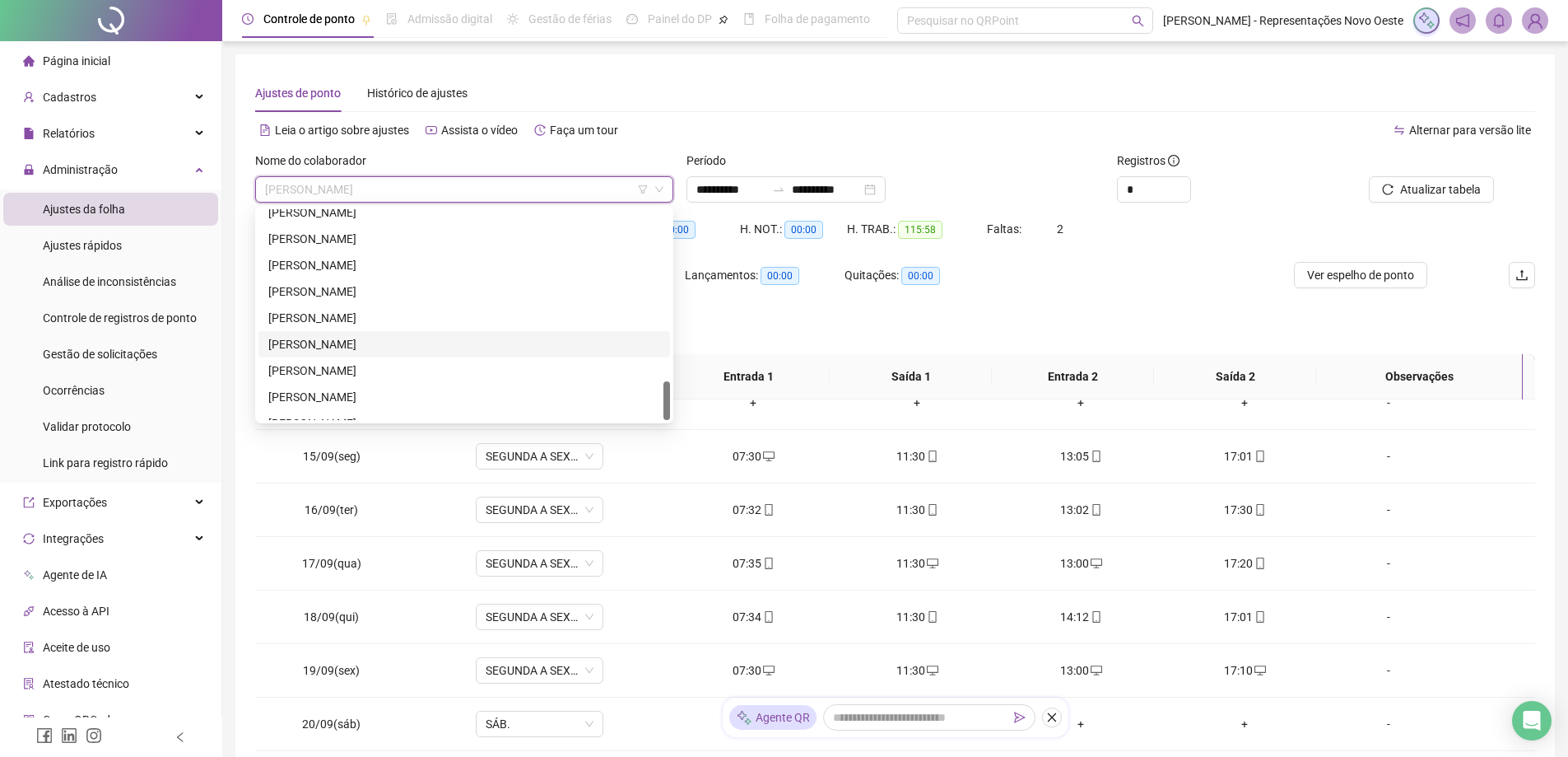
scroll to position [922, 0]
click at [344, 321] on div "[PERSON_NAME]" at bounding box center [464, 328] width 392 height 18
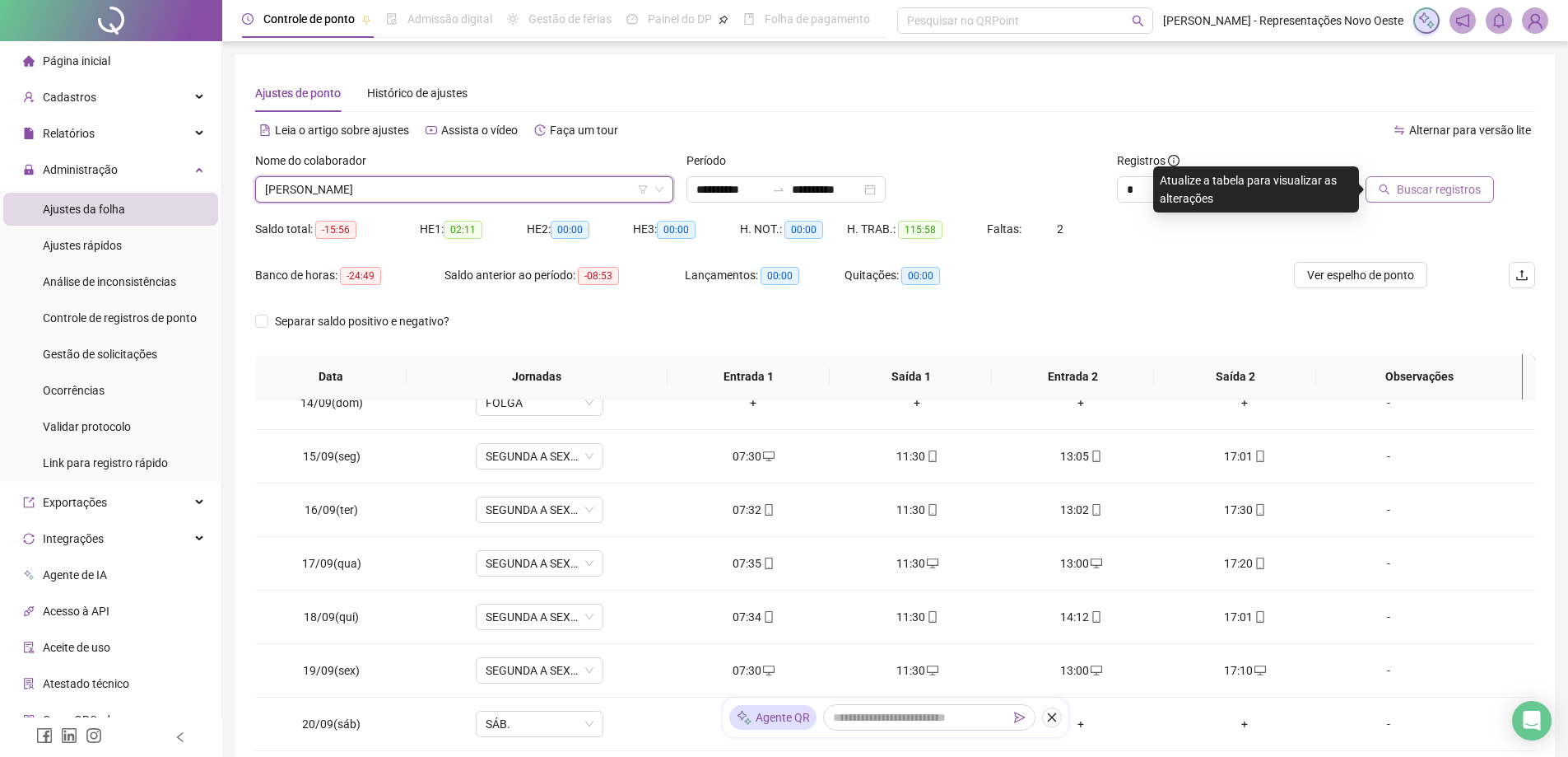
click at [1417, 190] on span "Buscar registros" at bounding box center [1438, 189] width 84 height 18
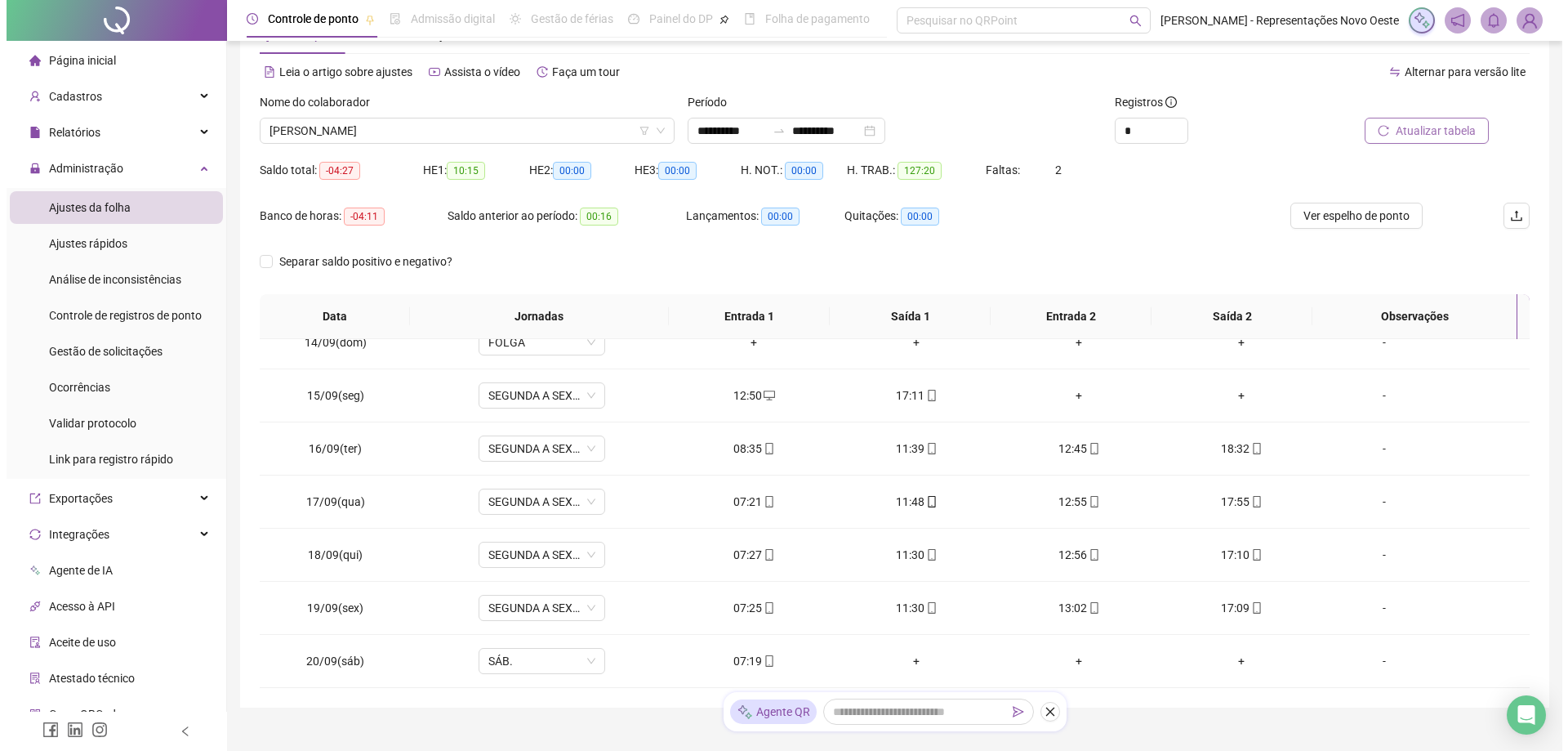
scroll to position [123, 0]
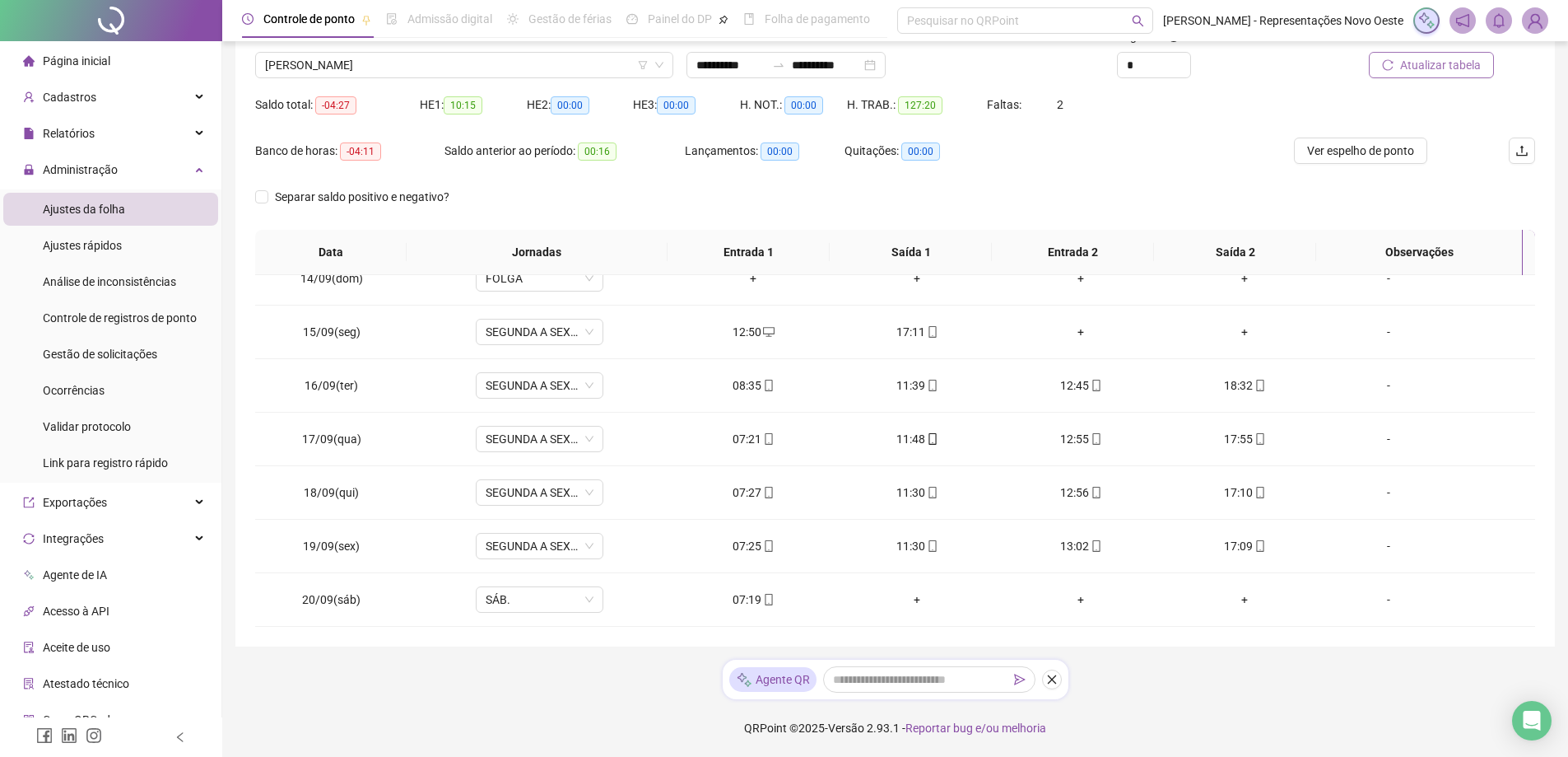
click at [1416, 69] on span "Atualizar tabela" at bounding box center [1440, 65] width 80 height 18
click at [1330, 151] on span "Ver espelho de ponto" at bounding box center [1360, 151] width 107 height 18
click at [1398, 322] on div "-" at bounding box center [1388, 331] width 97 height 18
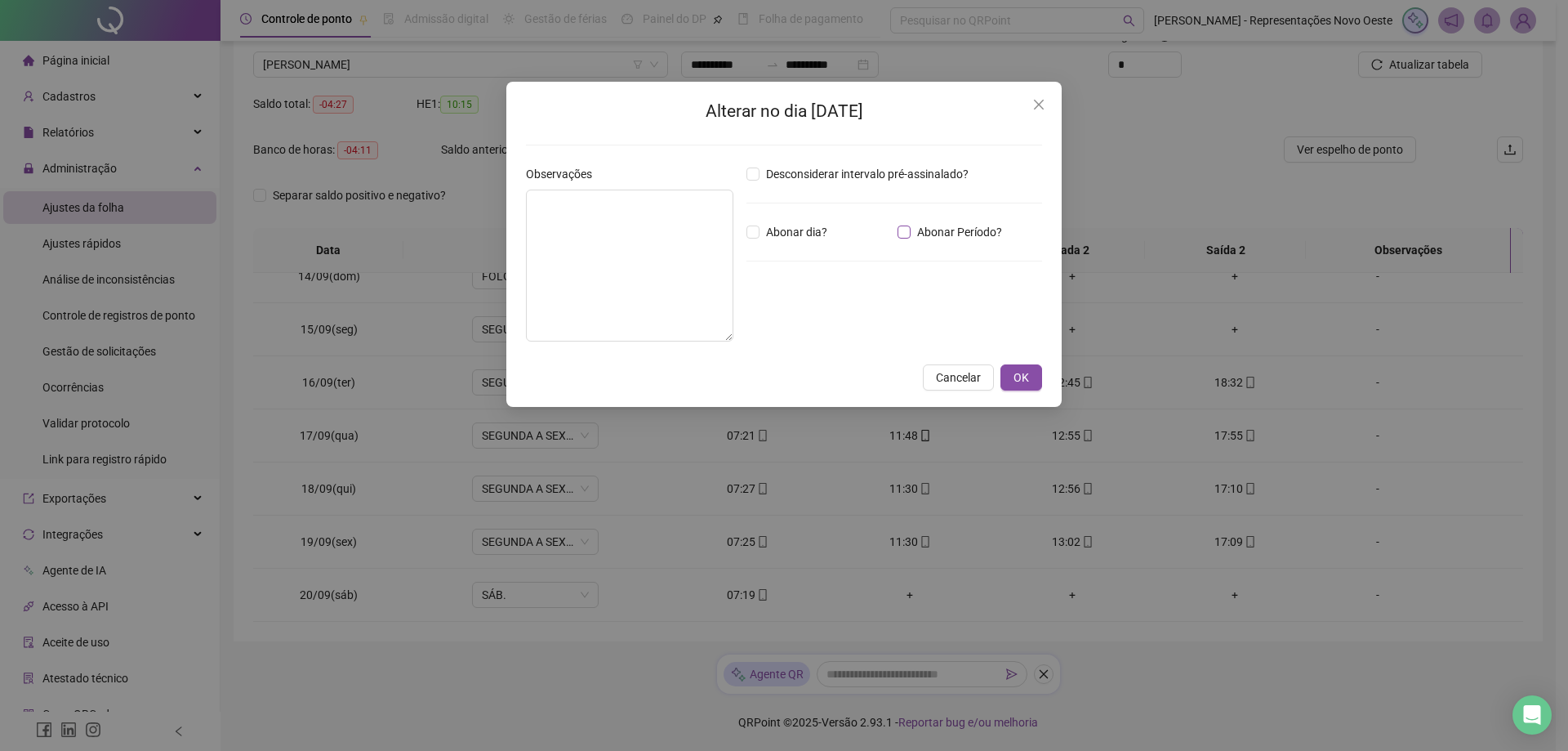
click at [938, 225] on span "Abonar Período?" at bounding box center [959, 232] width 98 height 18
click at [780, 323] on input "*****" at bounding box center [789, 322] width 65 height 20
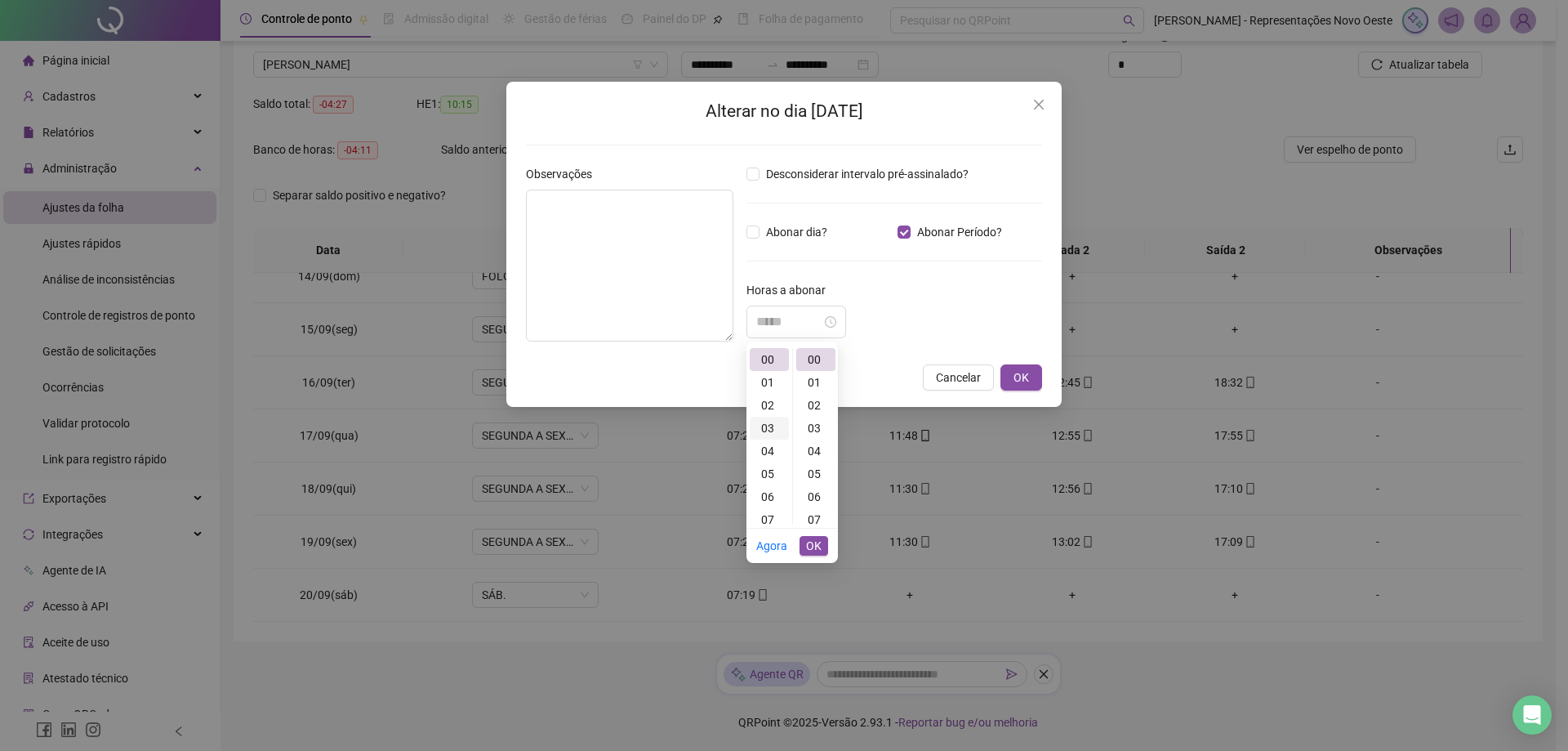
click at [771, 423] on div "03" at bounding box center [769, 428] width 39 height 23
click at [811, 513] on div "39" at bounding box center [815, 515] width 39 height 23
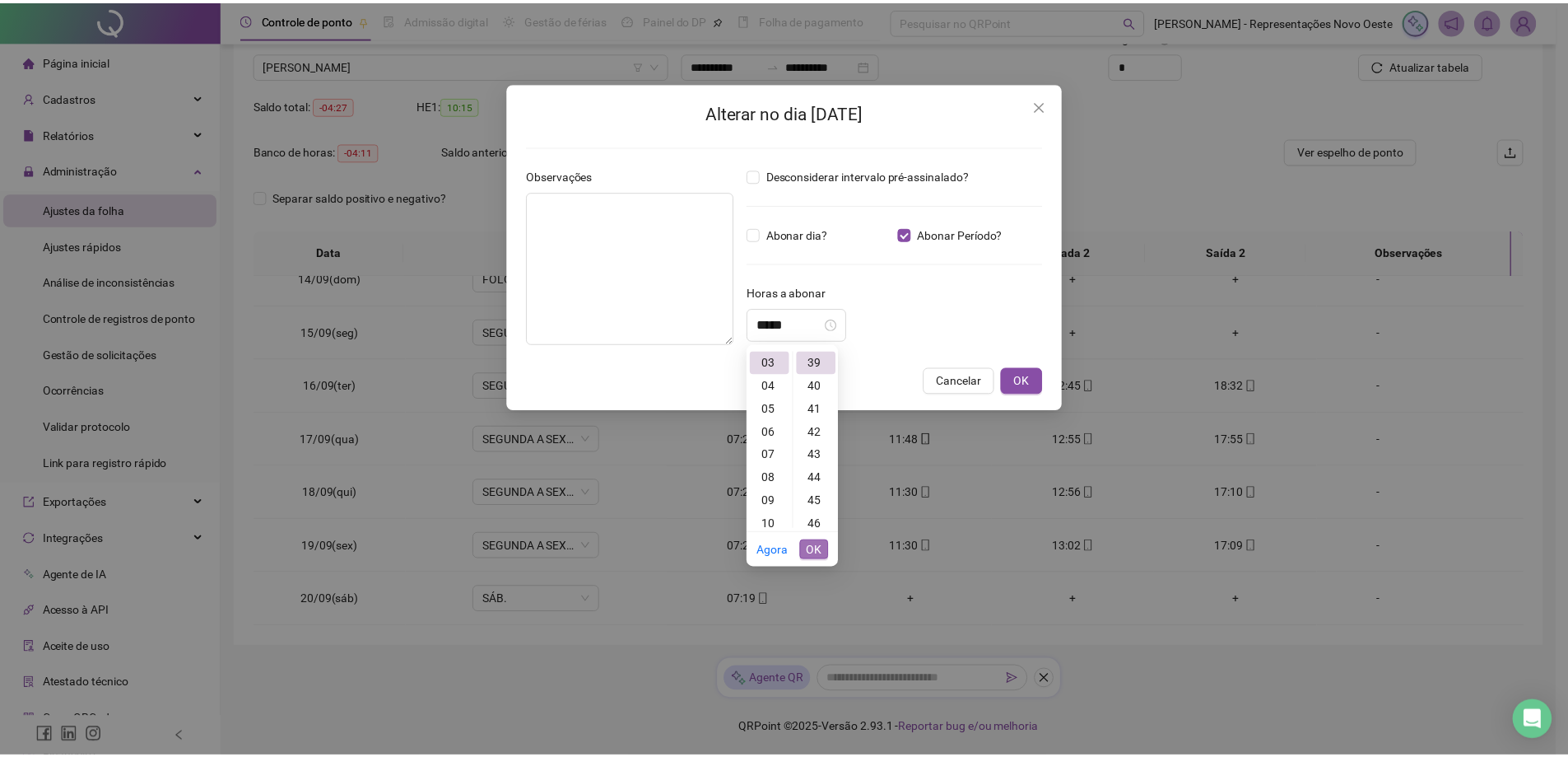
scroll to position [899, 0]
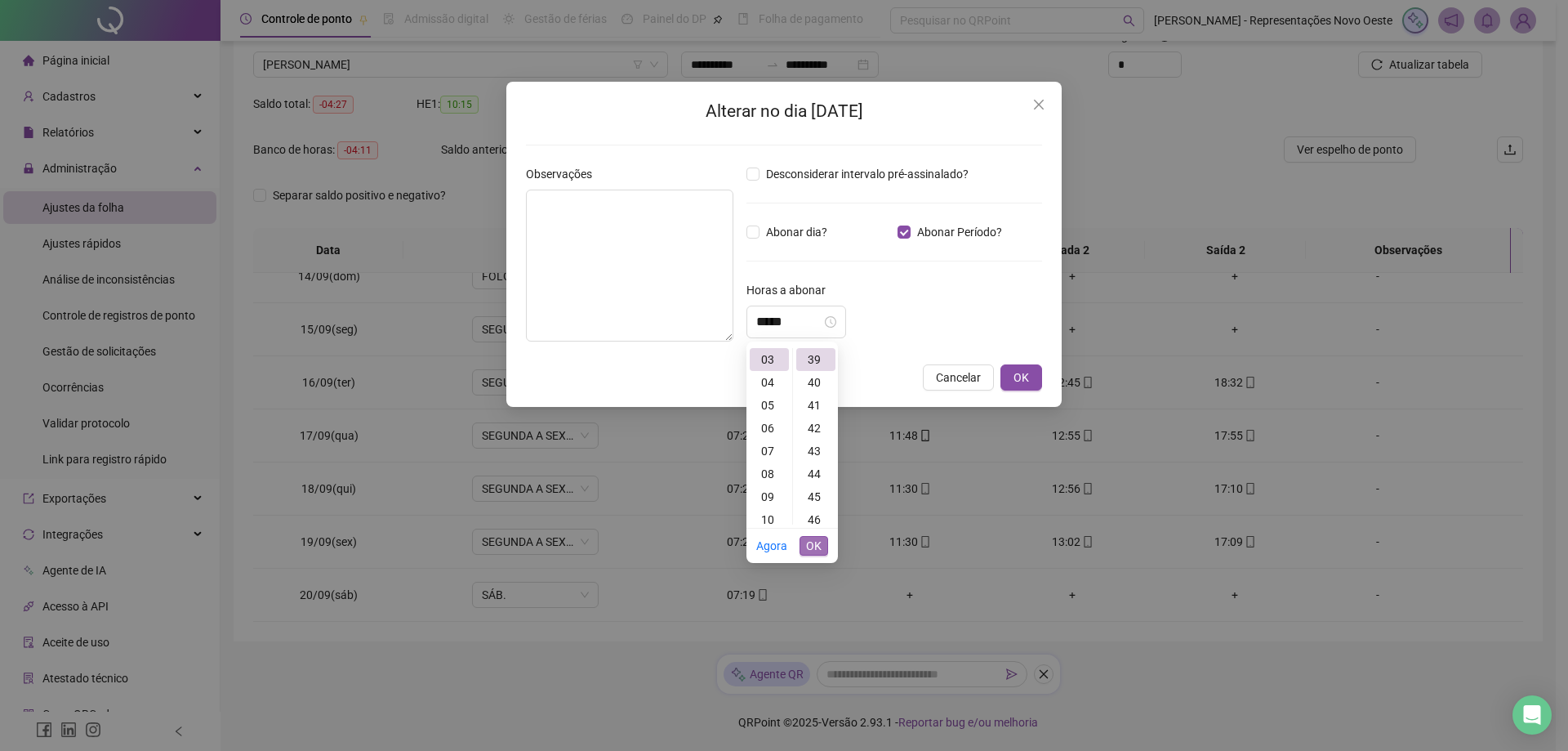
click at [819, 551] on span "OK" at bounding box center [813, 545] width 15 height 18
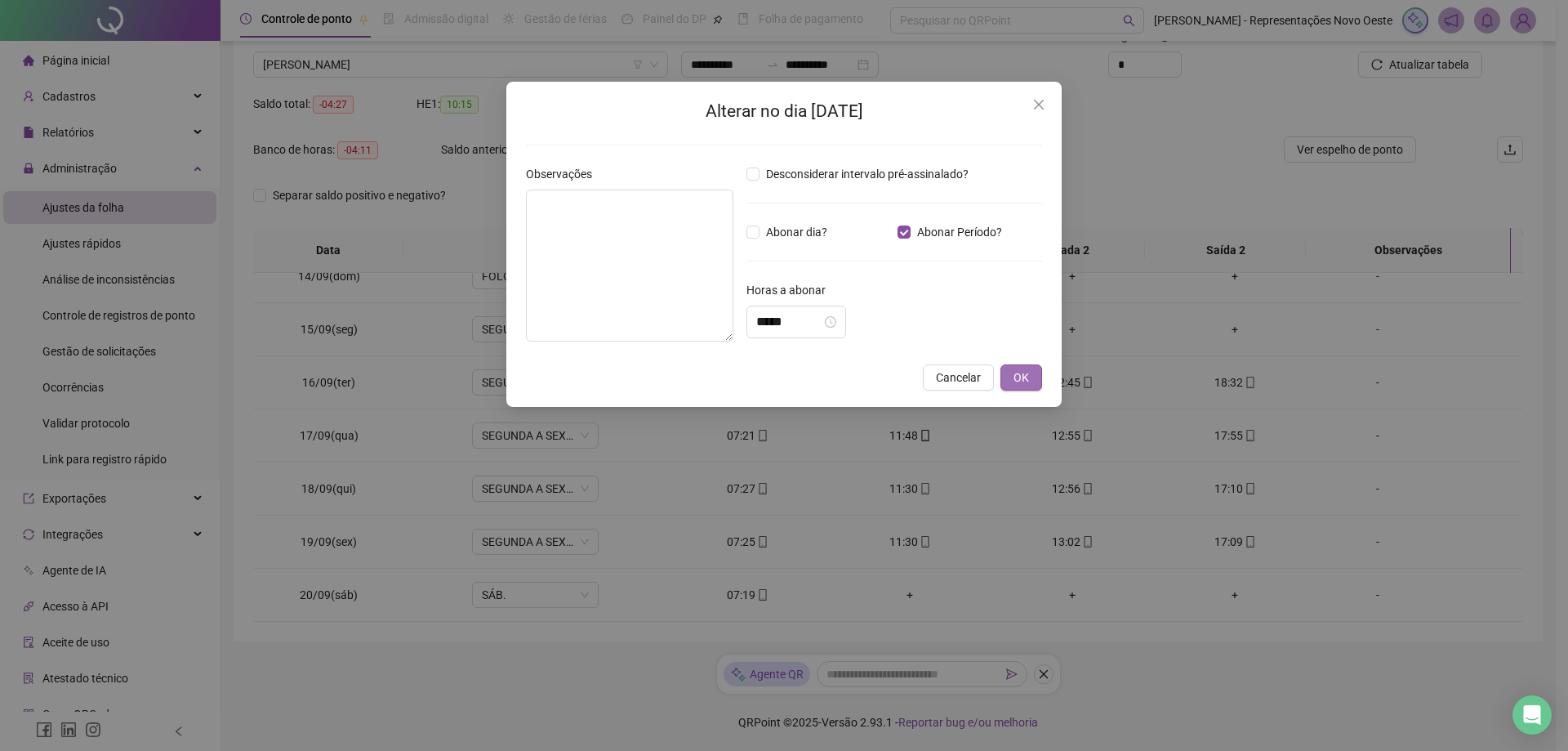
click at [1016, 373] on span "OK" at bounding box center [1021, 378] width 15 height 18
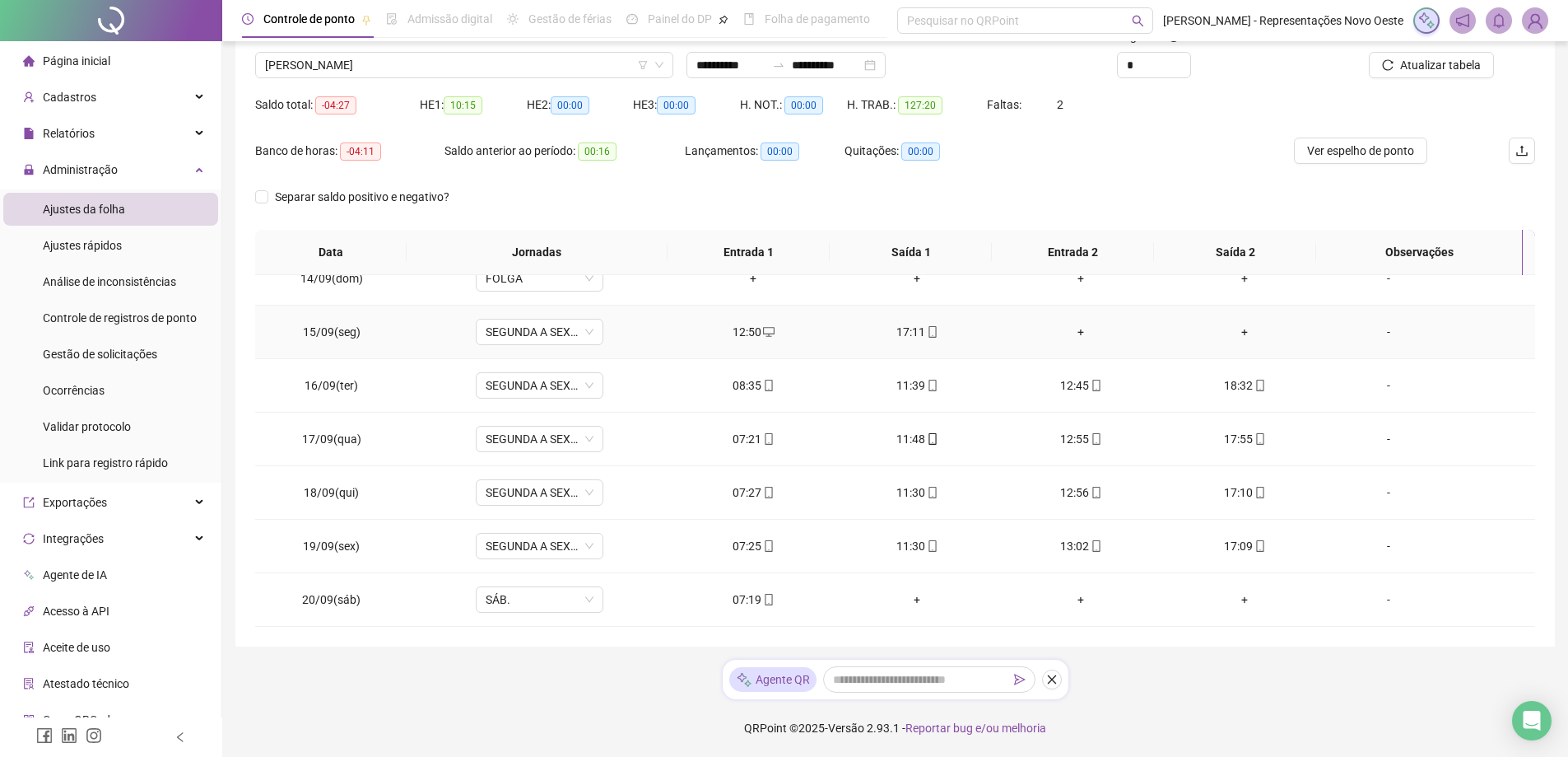
click at [1405, 331] on div "-" at bounding box center [1388, 331] width 97 height 18
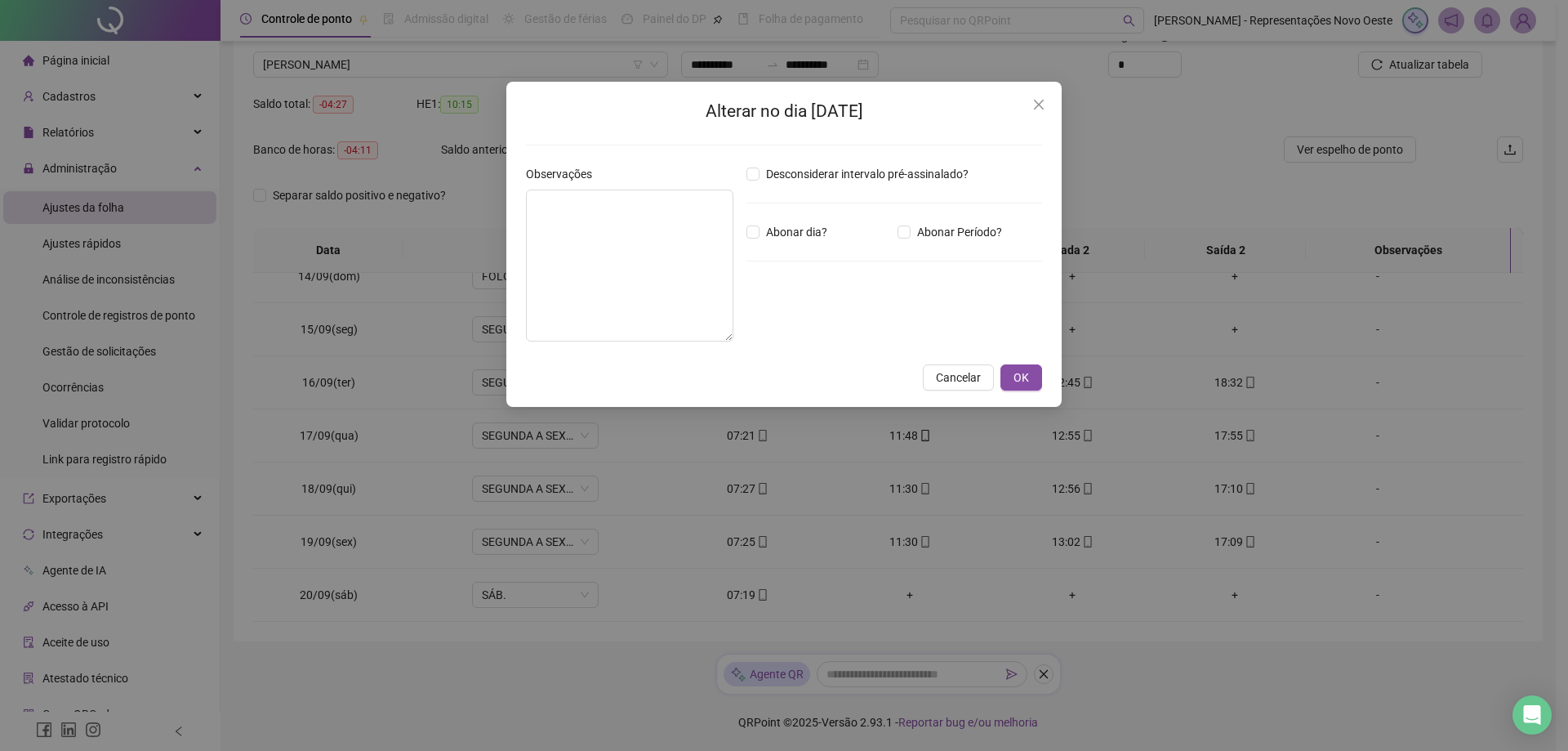
type input "*****"
click at [667, 243] on textarea at bounding box center [630, 265] width 207 height 152
type textarea "*"
type textarea "**********"
click at [1006, 386] on button "OK" at bounding box center [1021, 377] width 42 height 26
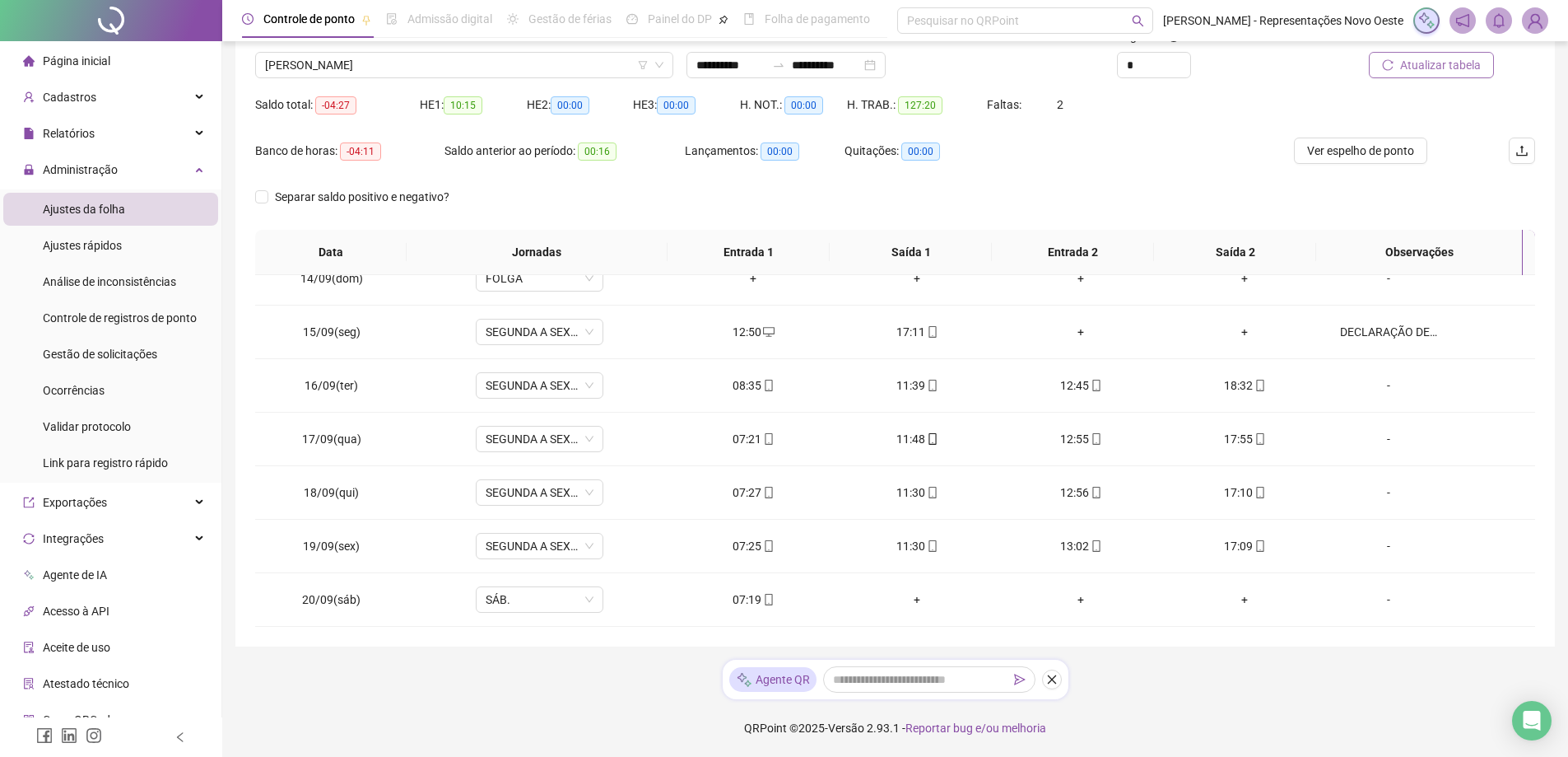
click at [1461, 66] on span "Atualizar tabela" at bounding box center [1440, 65] width 80 height 18
